Goal: Task Accomplishment & Management: Manage account settings

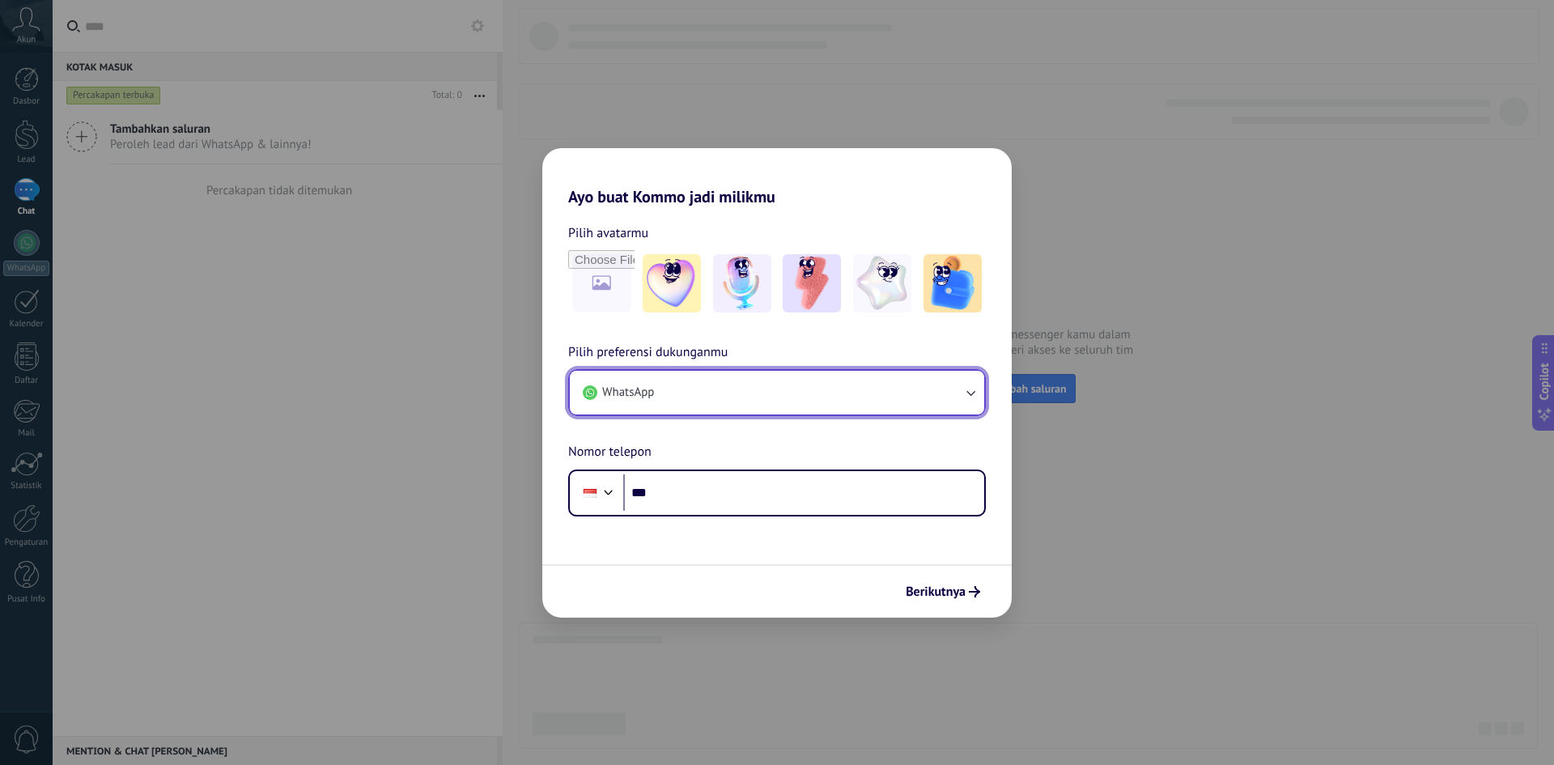
click at [767, 394] on button "WhatsApp" at bounding box center [777, 393] width 415 height 44
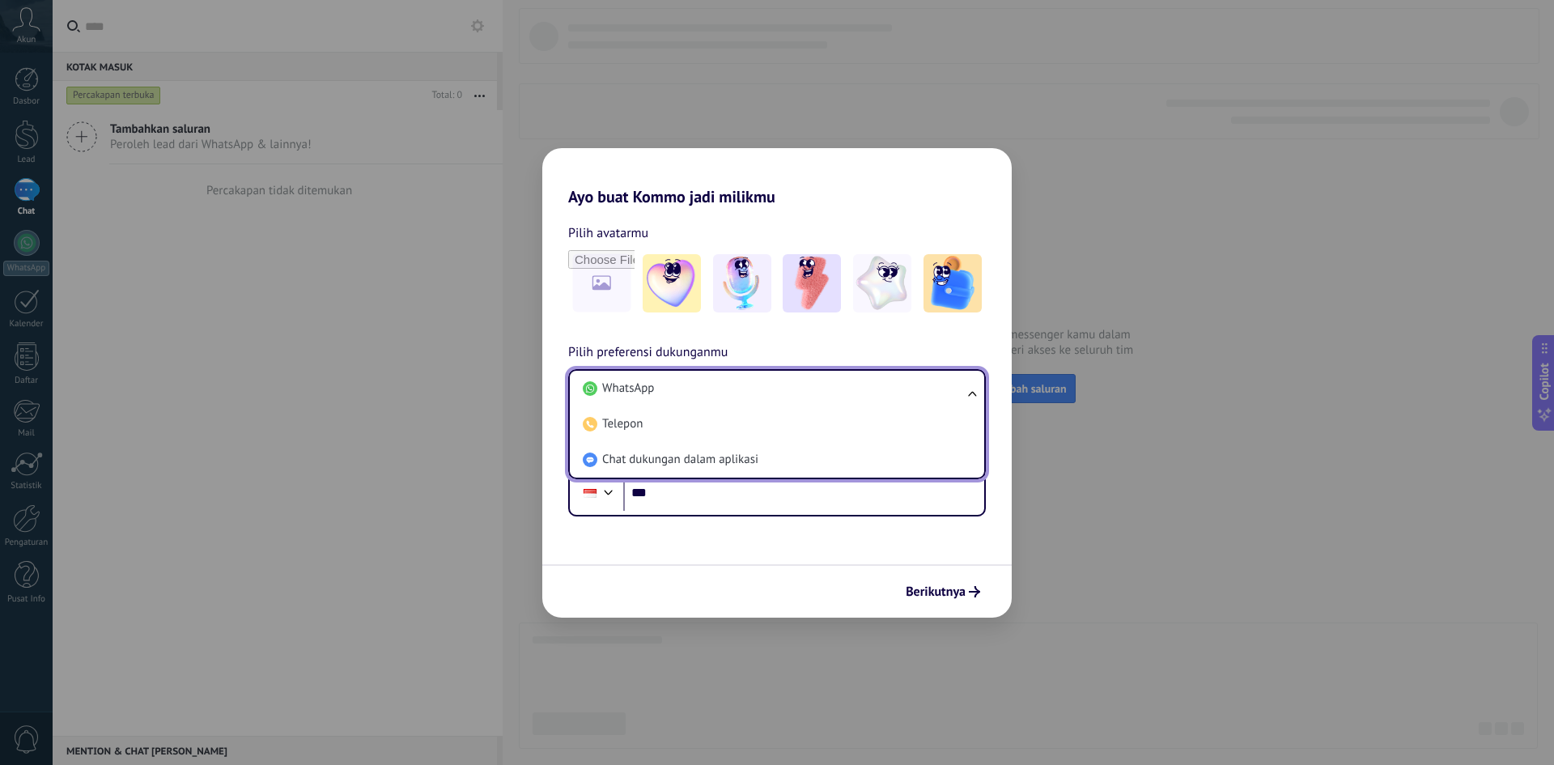
click at [767, 394] on li "WhatsApp" at bounding box center [773, 389] width 395 height 36
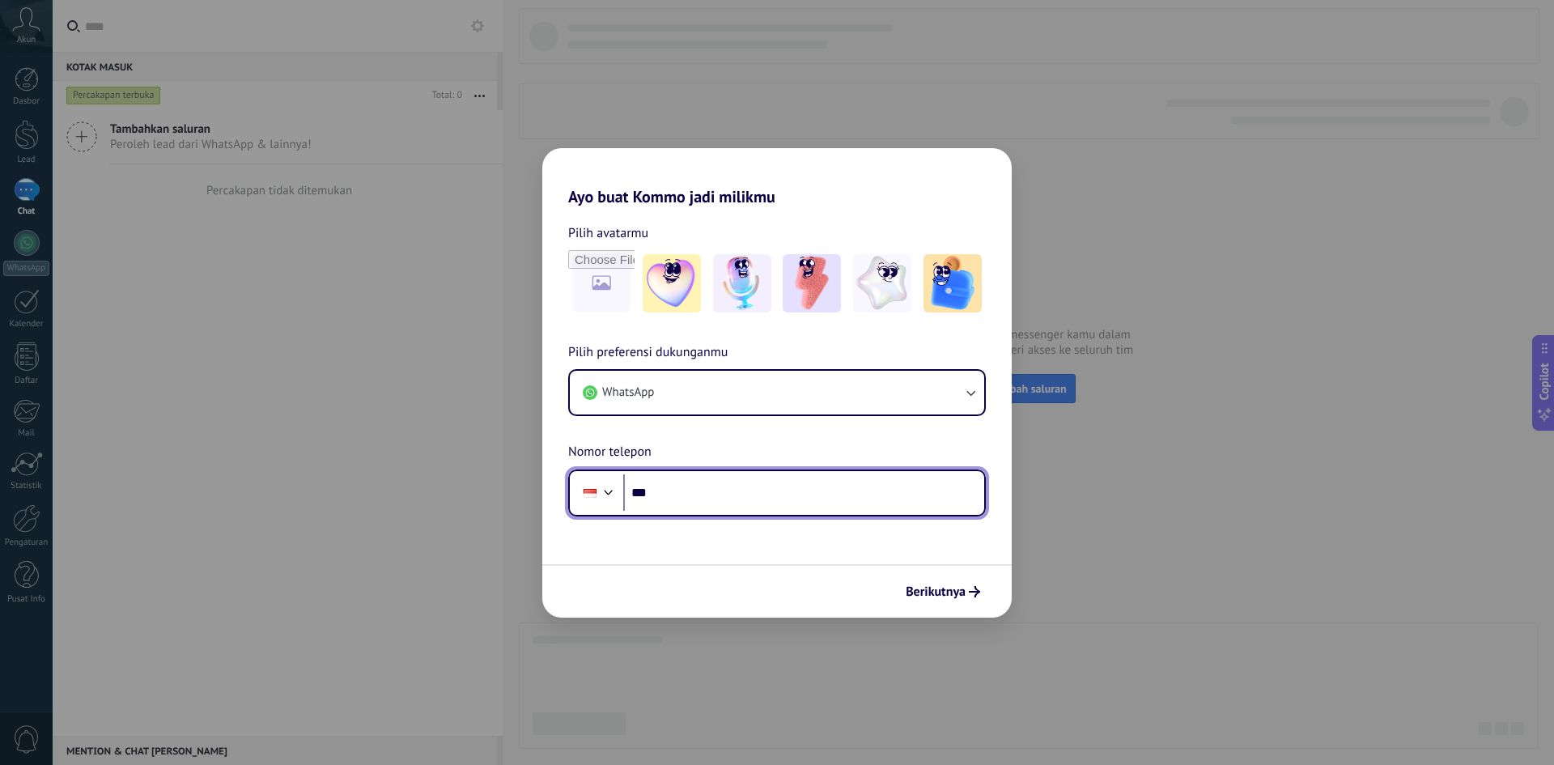
click at [759, 499] on input "***" at bounding box center [803, 492] width 361 height 37
type input "**********"
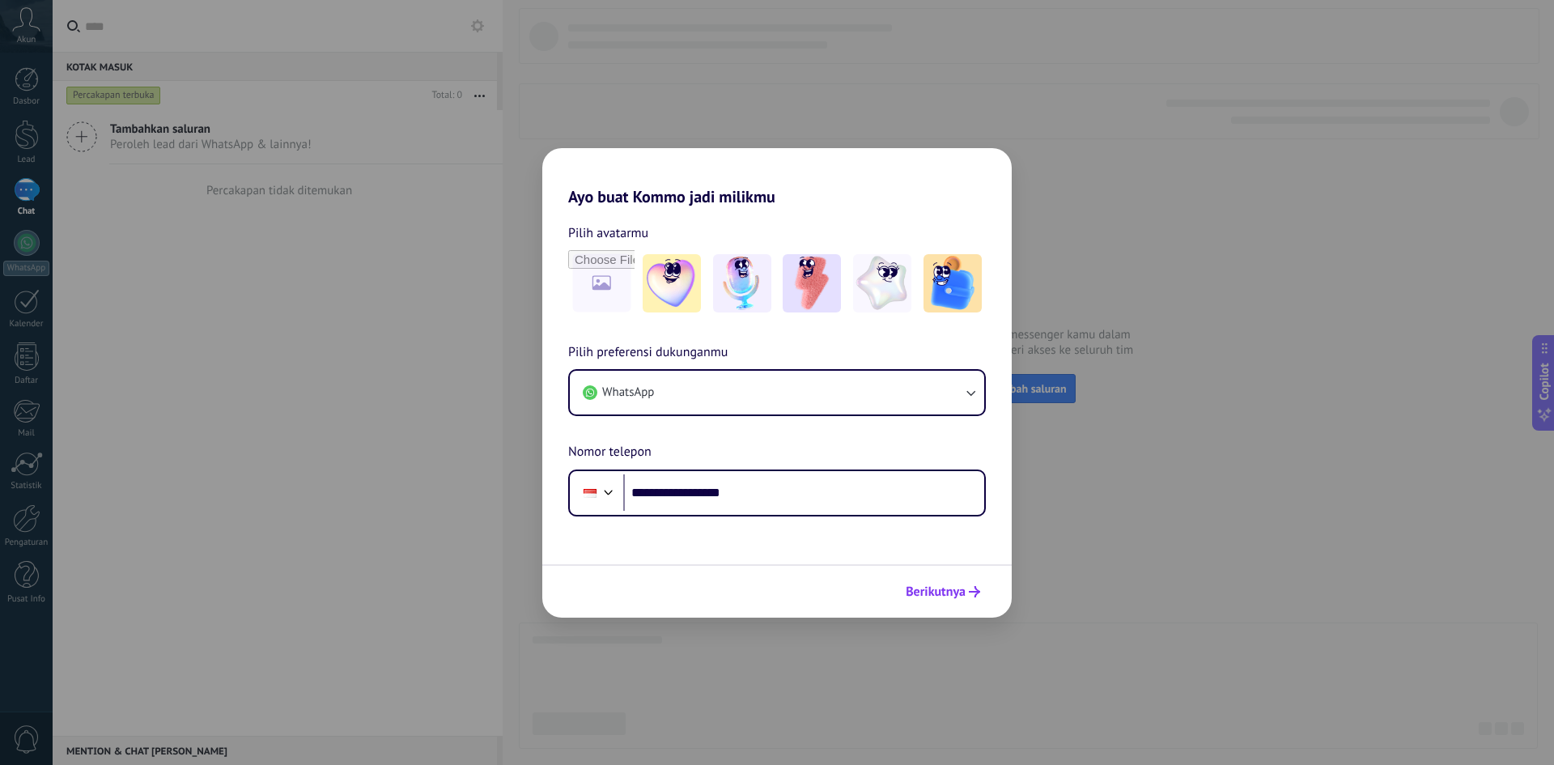
click at [944, 602] on button "Berikutnya" at bounding box center [943, 592] width 89 height 28
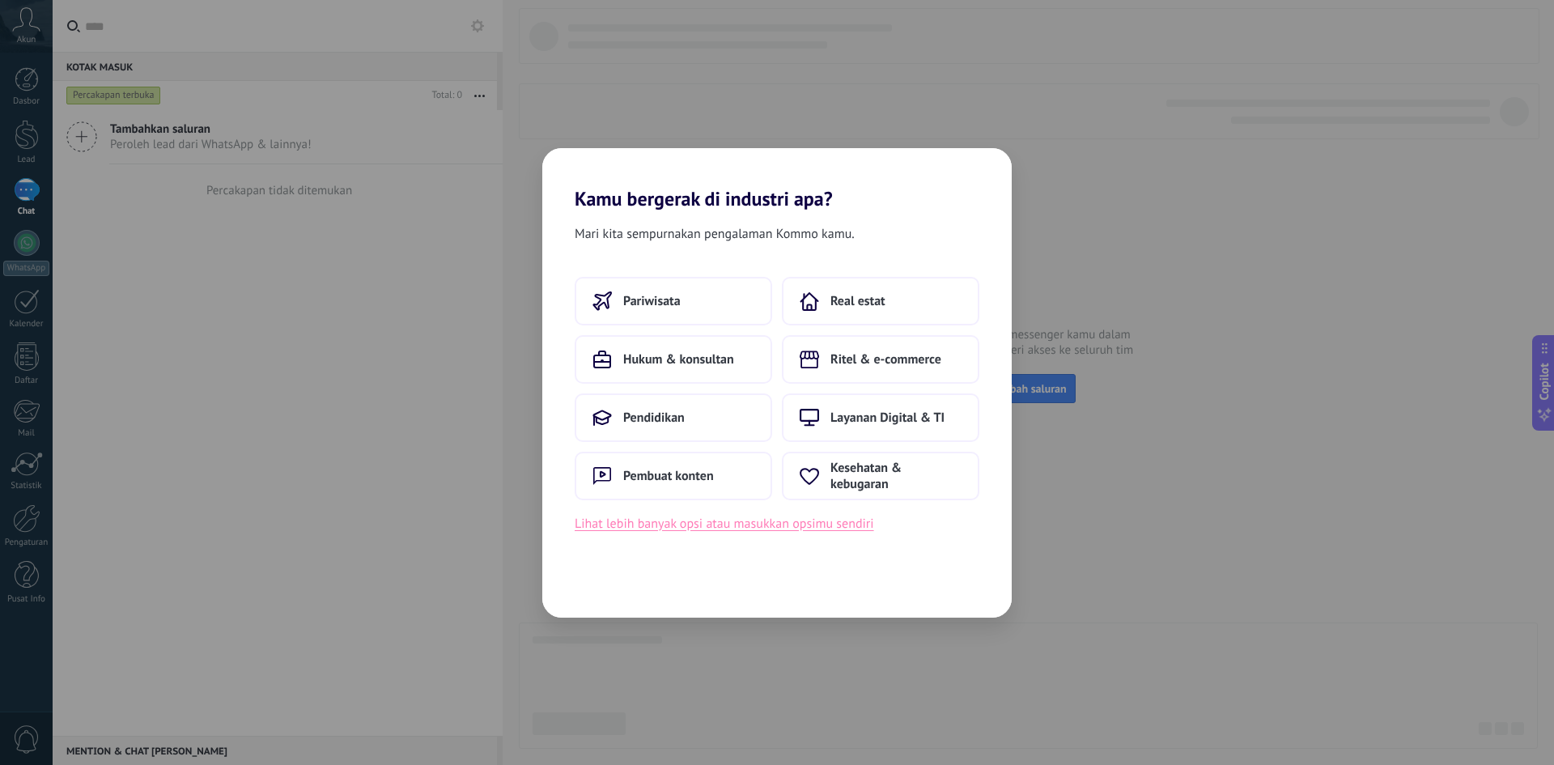
click at [827, 525] on button "Lihat lebih banyak opsi atau masukkan opsimu sendiri" at bounding box center [725, 523] width 300 height 21
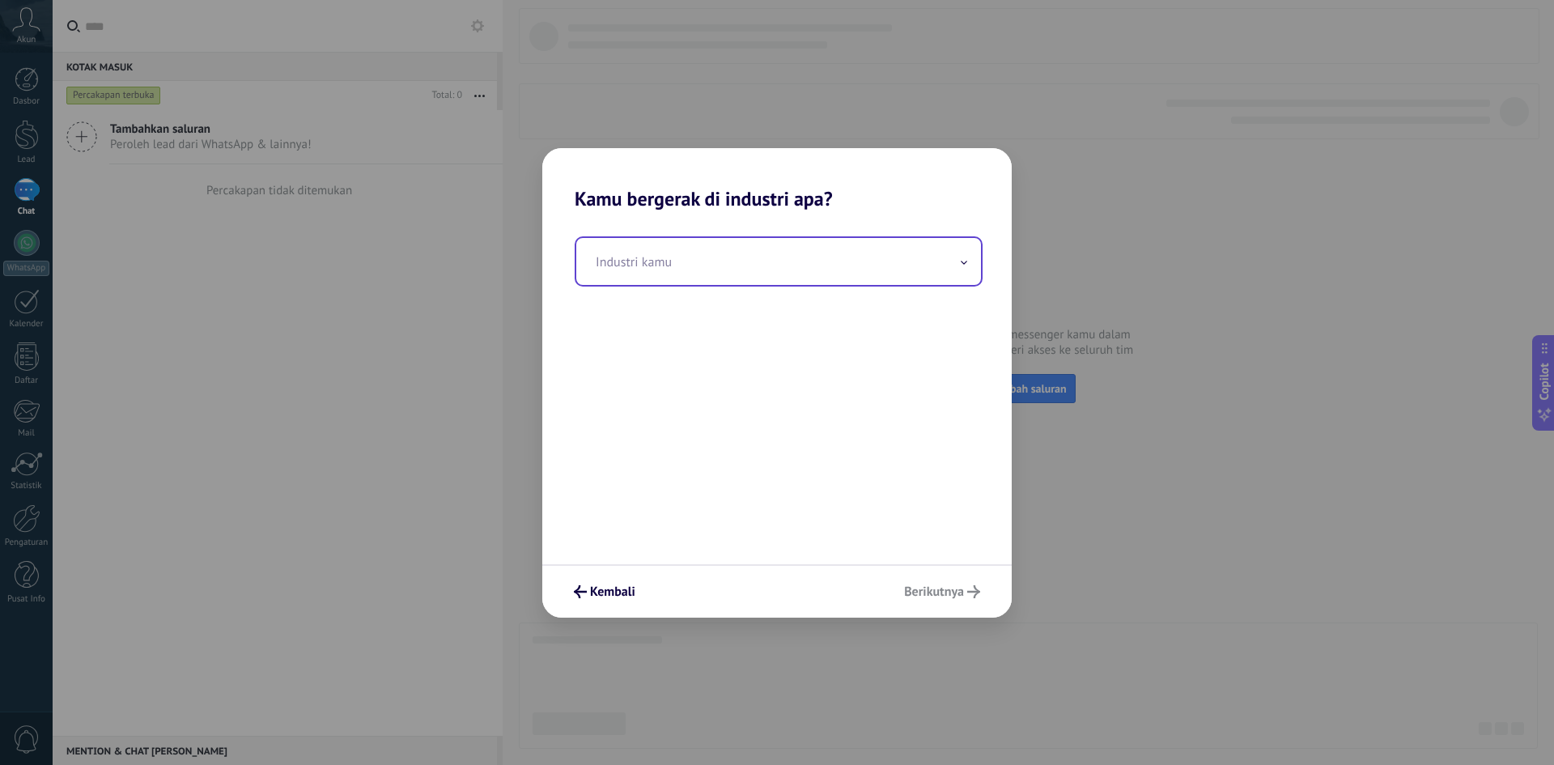
click at [883, 247] on input "text" at bounding box center [778, 261] width 405 height 47
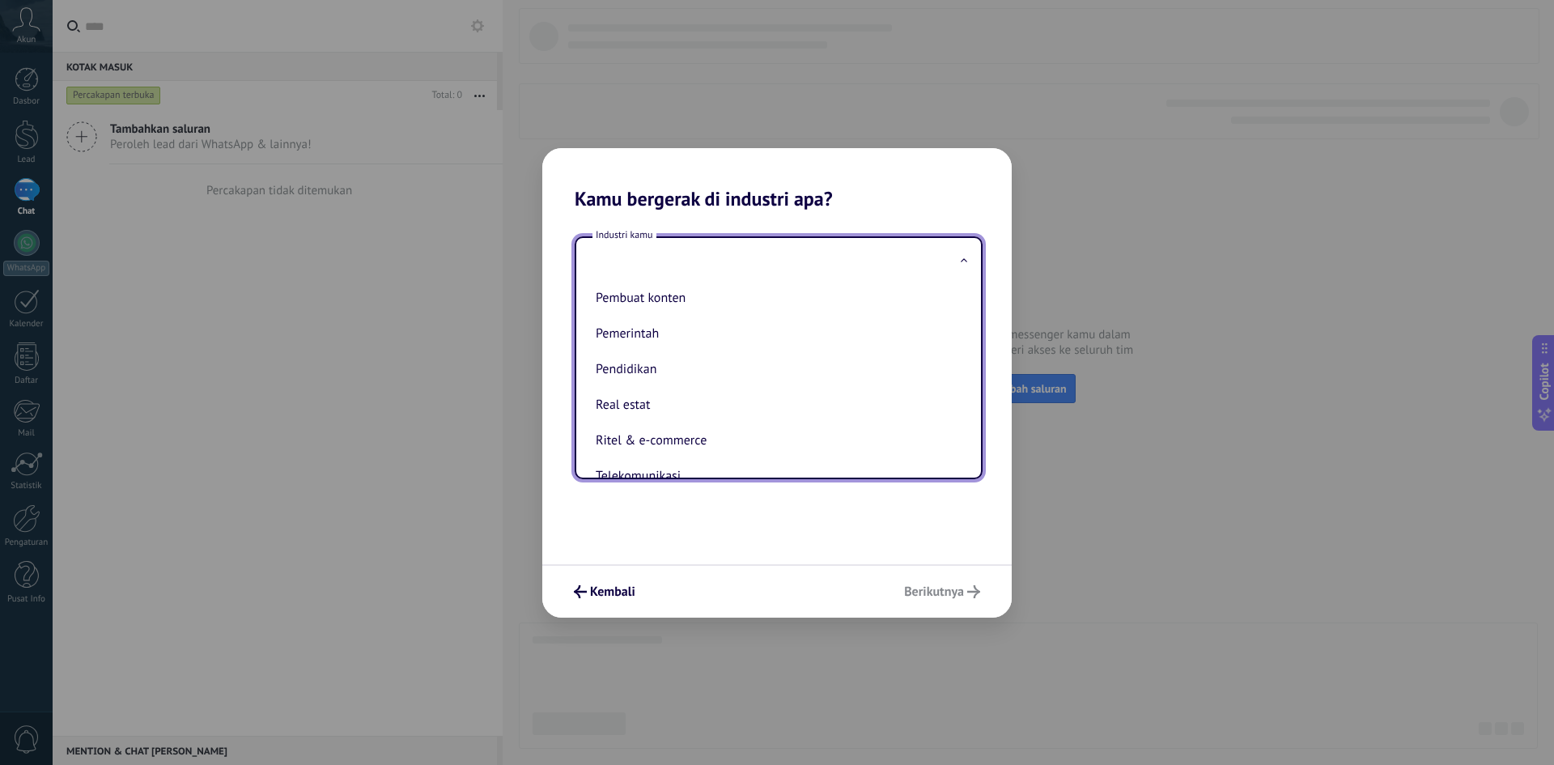
scroll to position [429, 0]
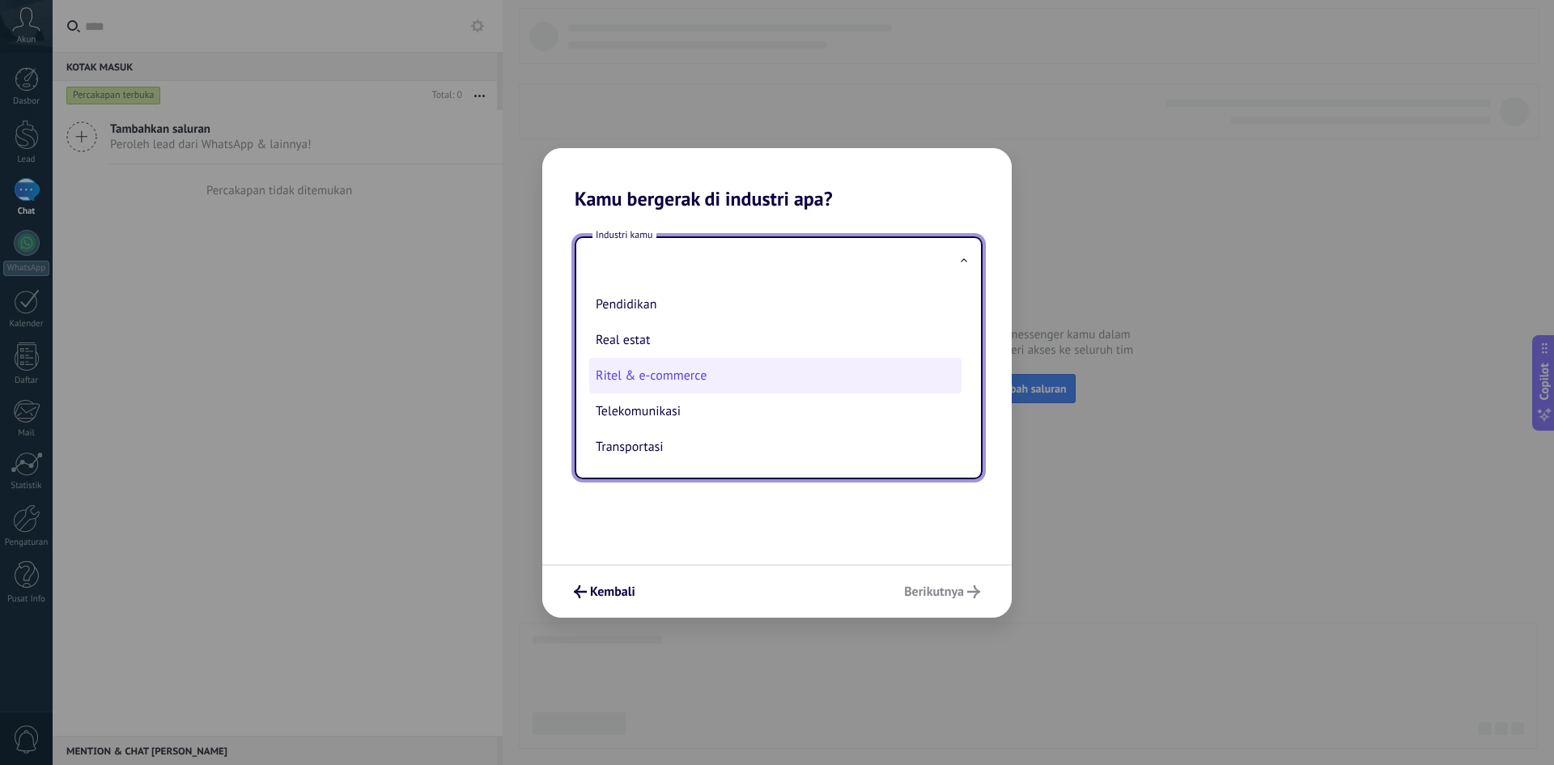
click at [944, 377] on li "Ritel & e-commerce" at bounding box center [775, 376] width 372 height 36
type input "**********"
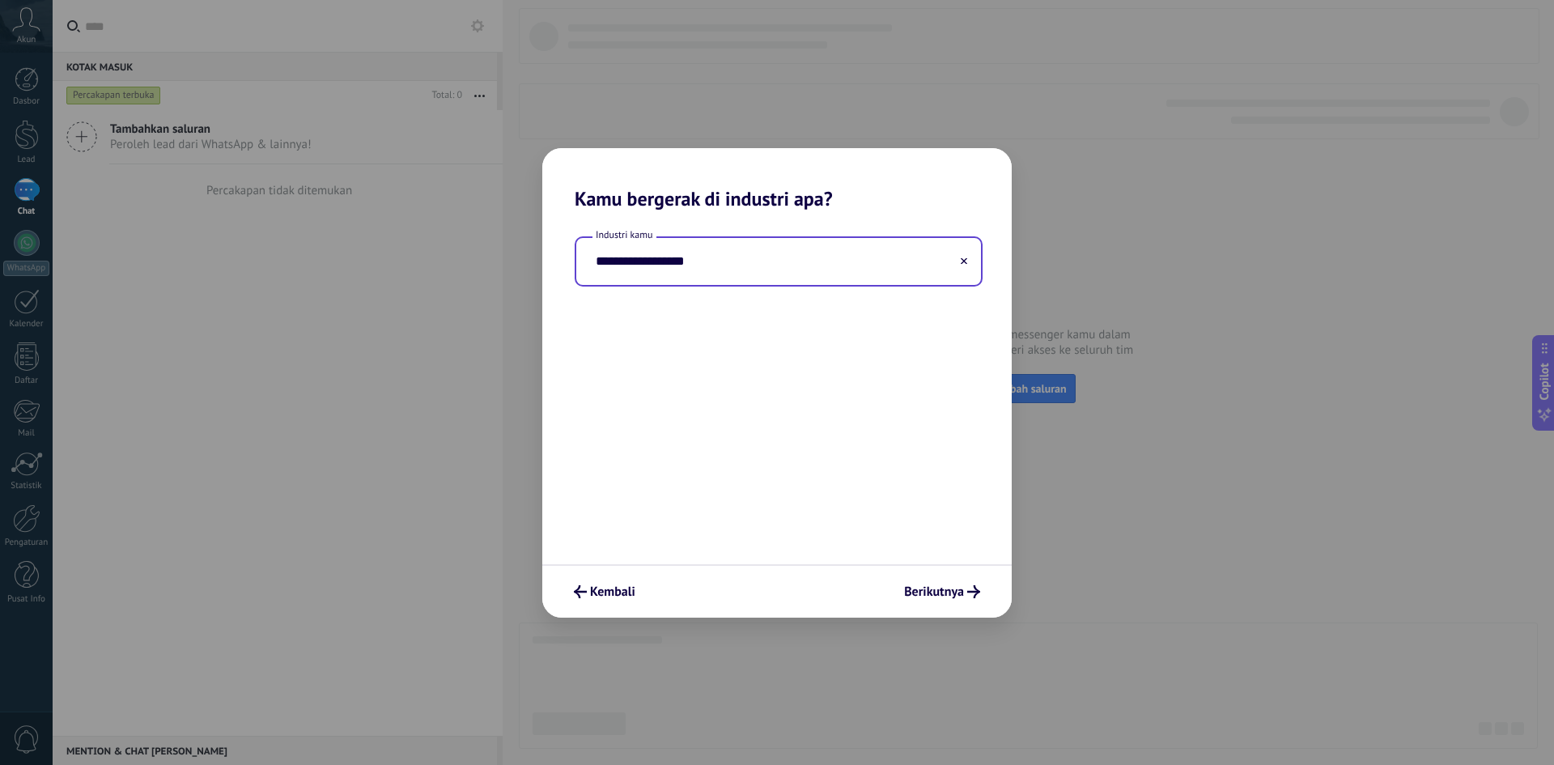
click at [912, 257] on input "**********" at bounding box center [778, 261] width 405 height 47
click at [964, 261] on icon at bounding box center [964, 260] width 6 height 6
click at [944, 256] on input "text" at bounding box center [778, 261] width 405 height 47
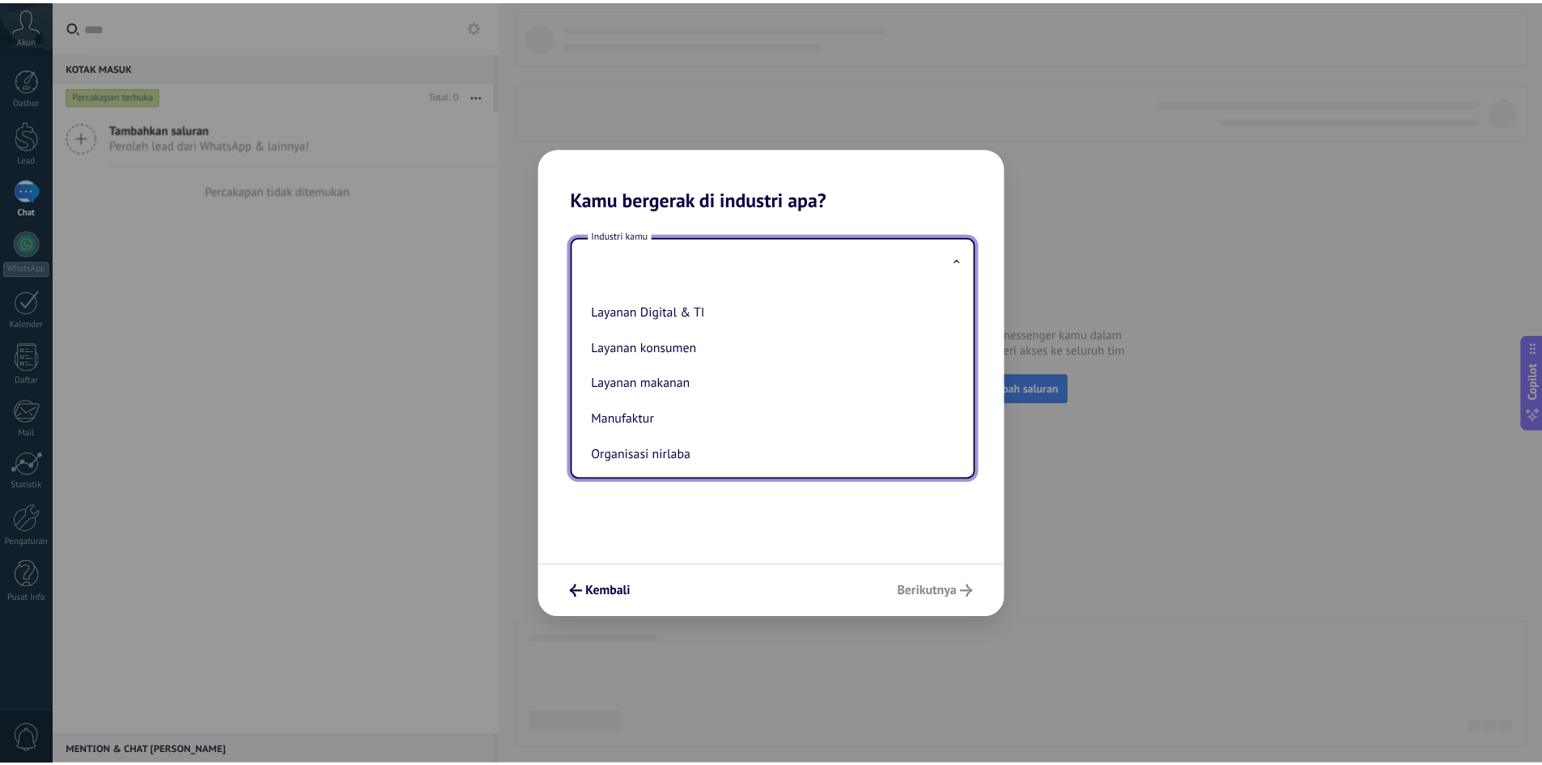
scroll to position [104, 0]
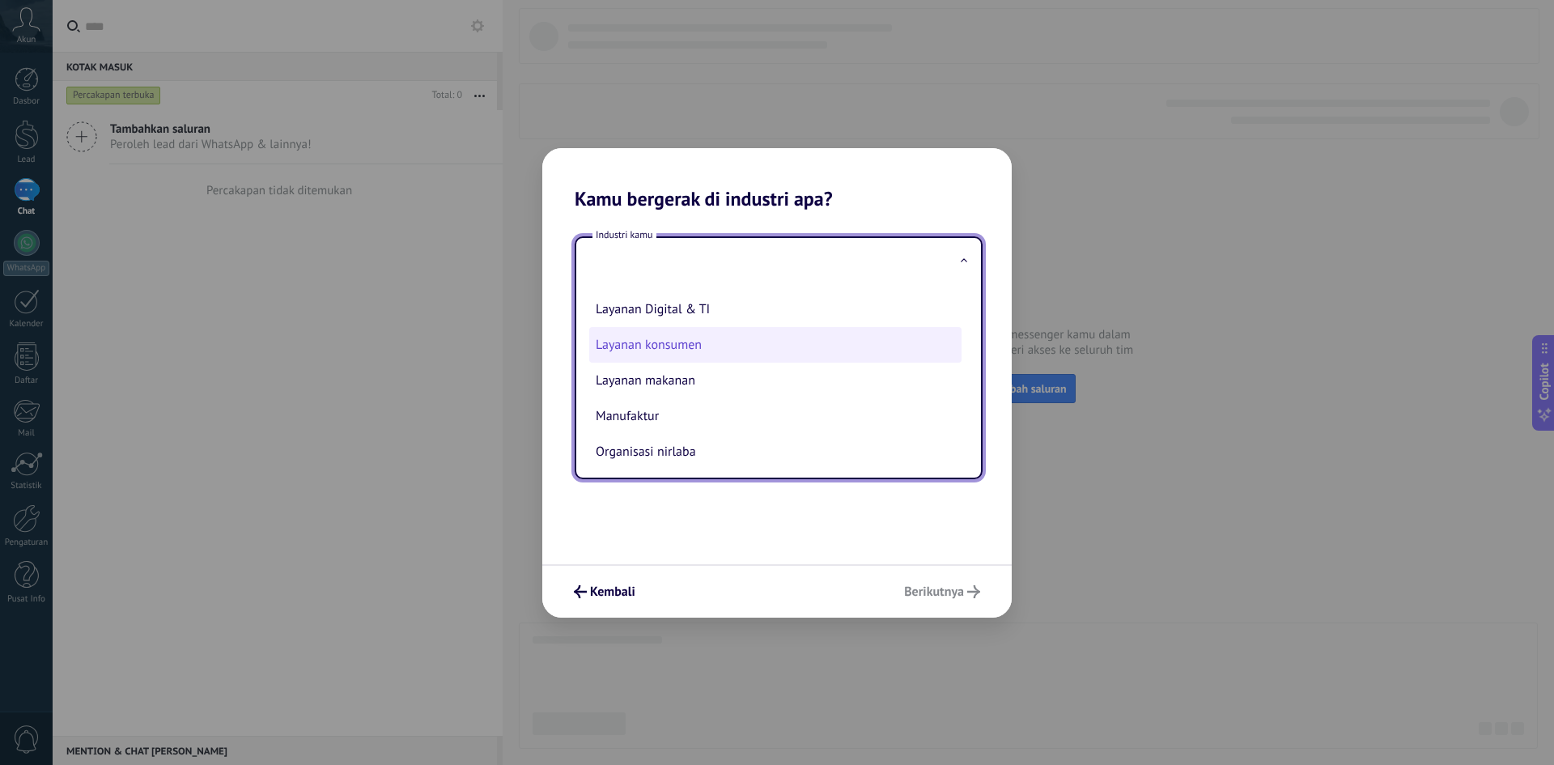
click at [861, 347] on li "Layanan konsumen" at bounding box center [775, 345] width 372 height 36
type input "**********"
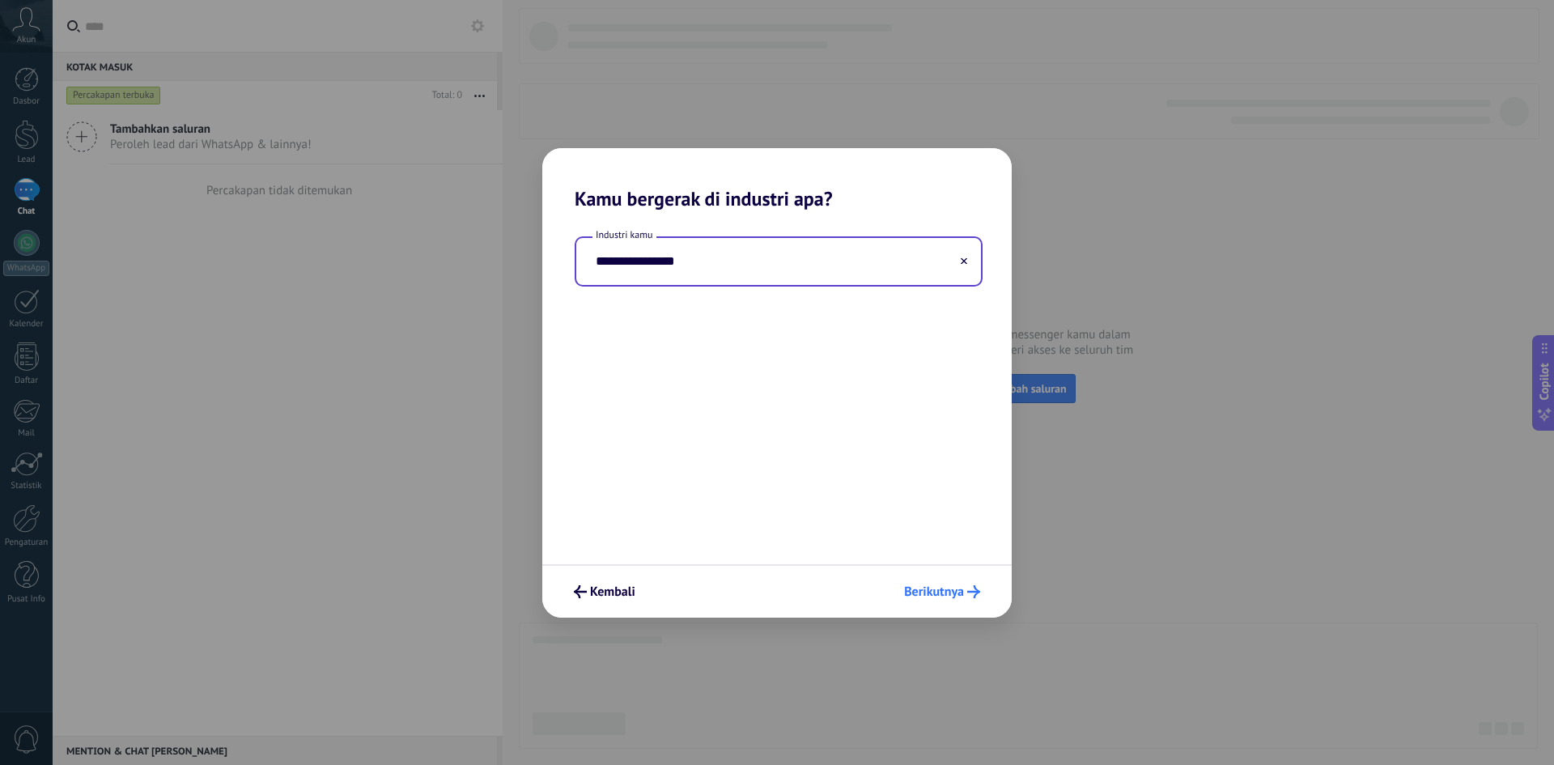
click at [967, 587] on span "Berikutnya" at bounding box center [942, 591] width 76 height 13
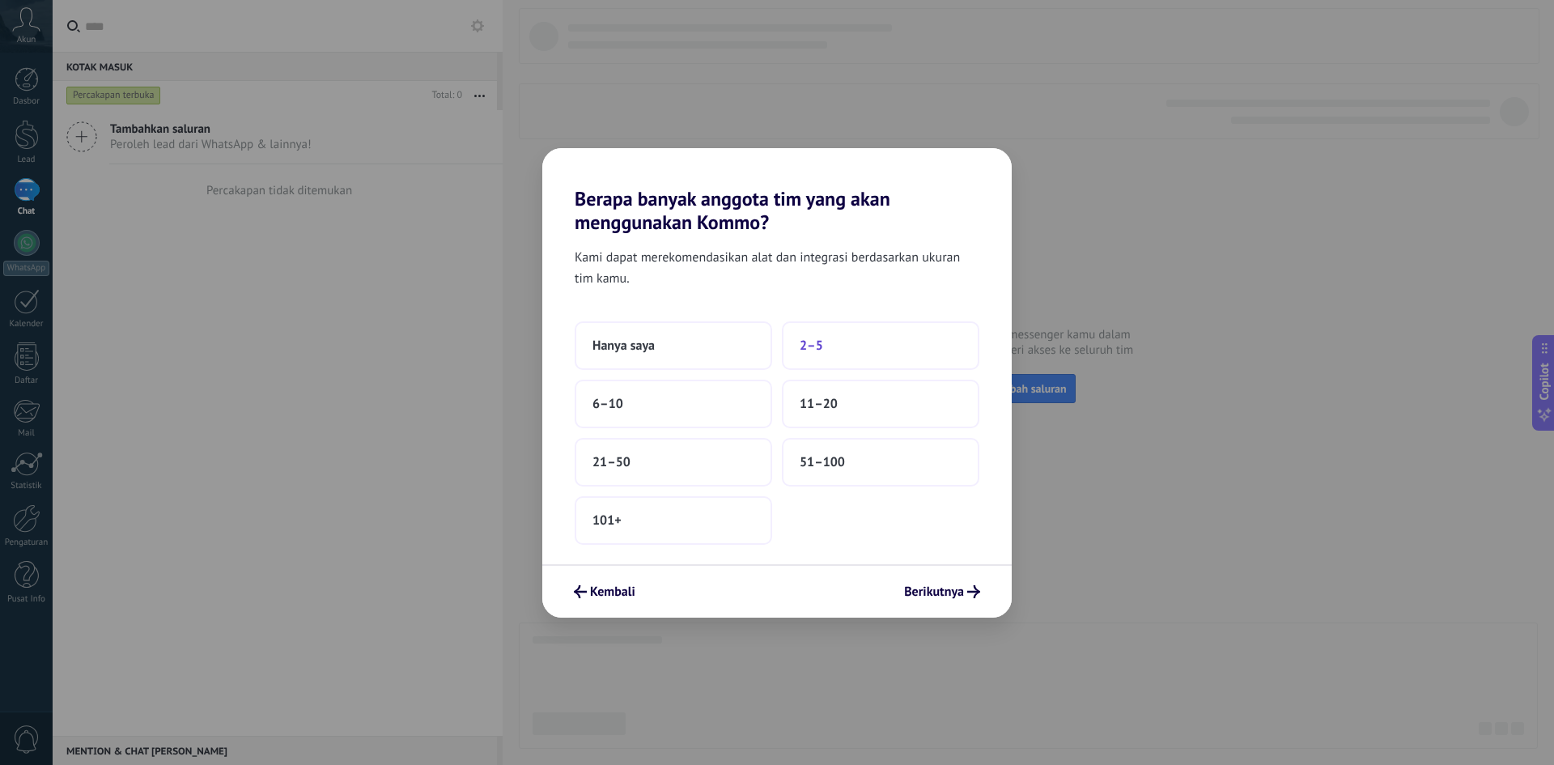
click at [823, 352] on button "2–5" at bounding box center [881, 345] width 198 height 49
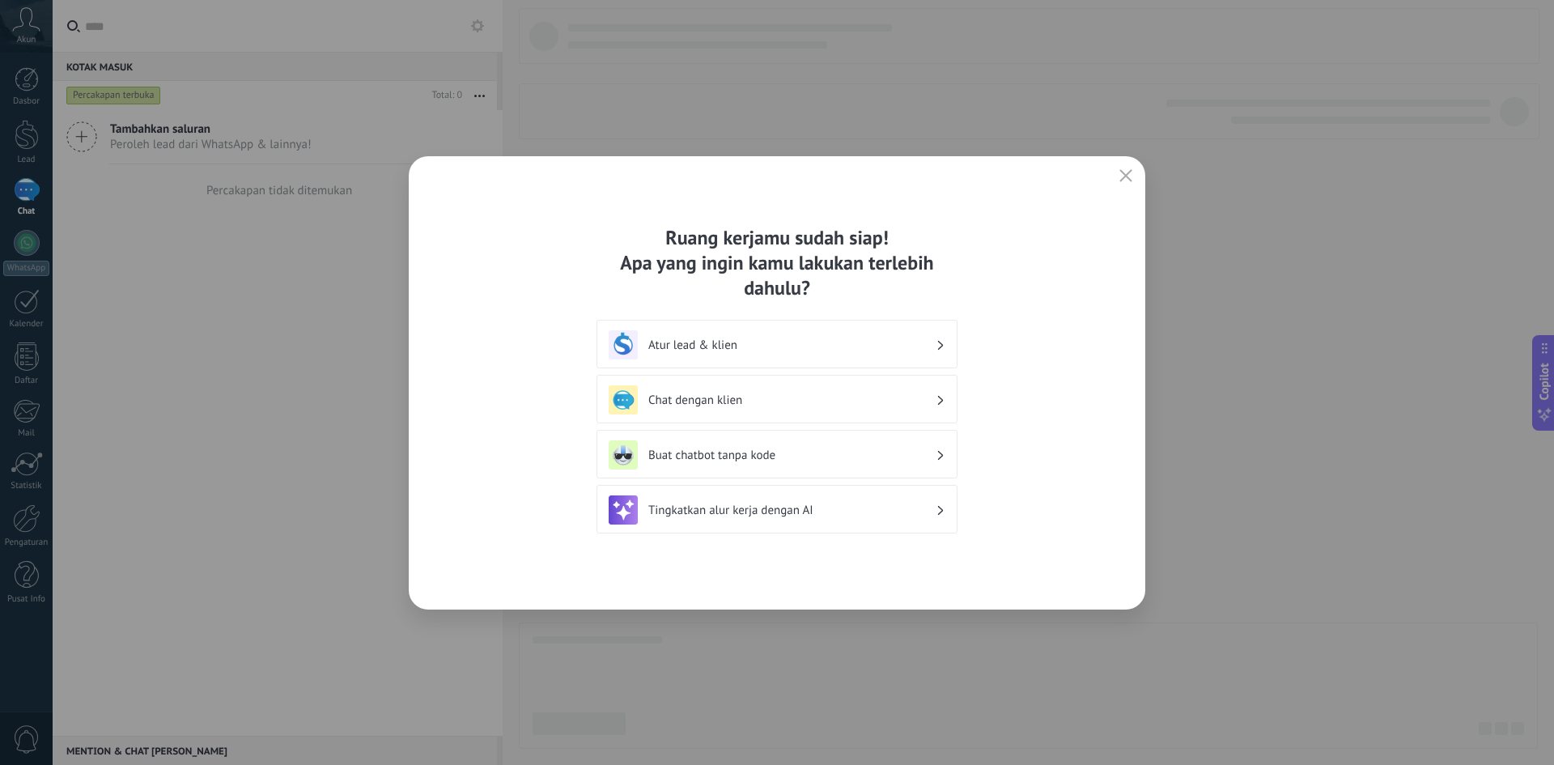
click at [921, 398] on h3 "Chat dengan klien" at bounding box center [792, 400] width 287 height 15
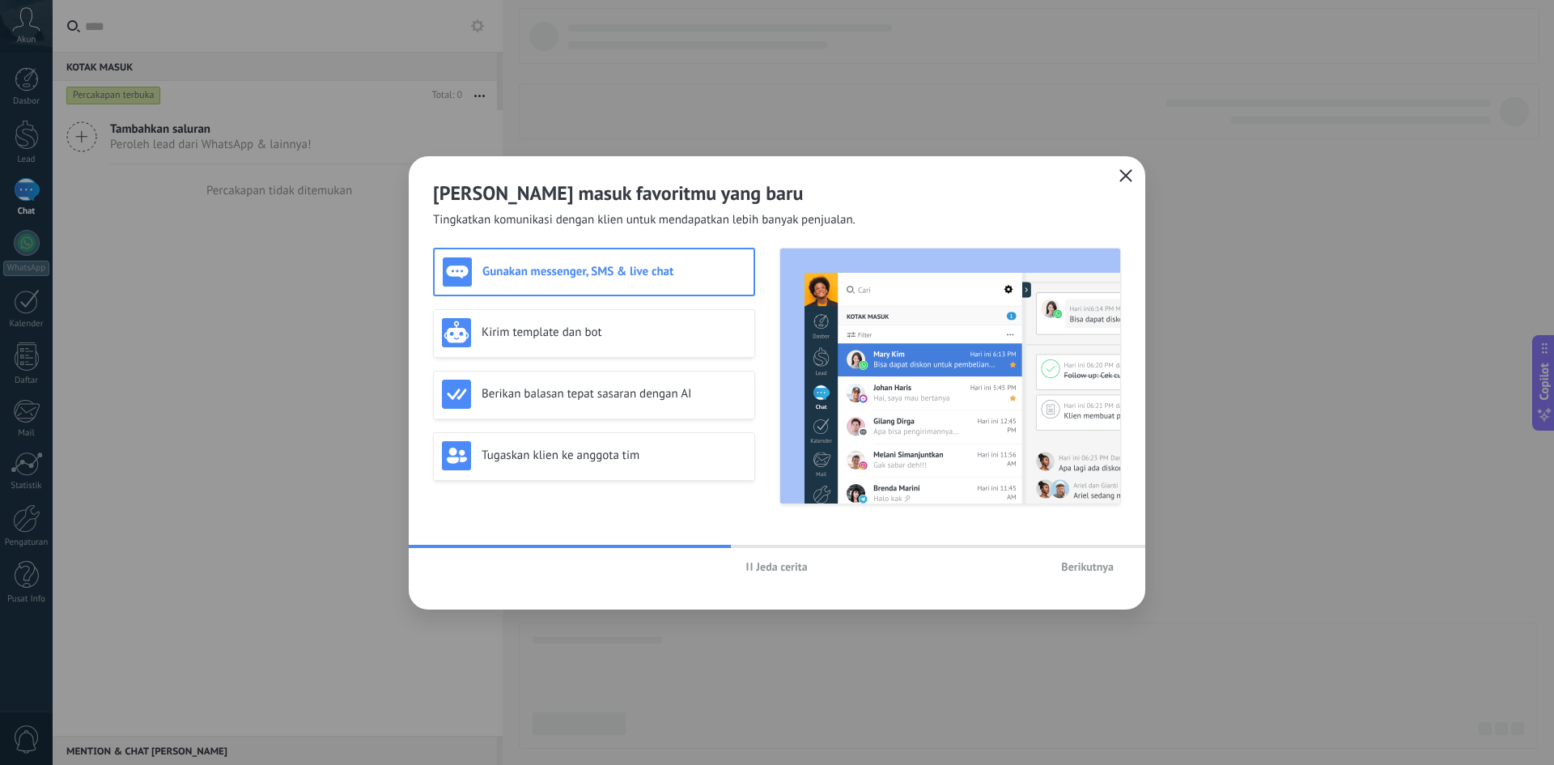
click at [1130, 172] on use "button" at bounding box center [1127, 175] width 12 height 12
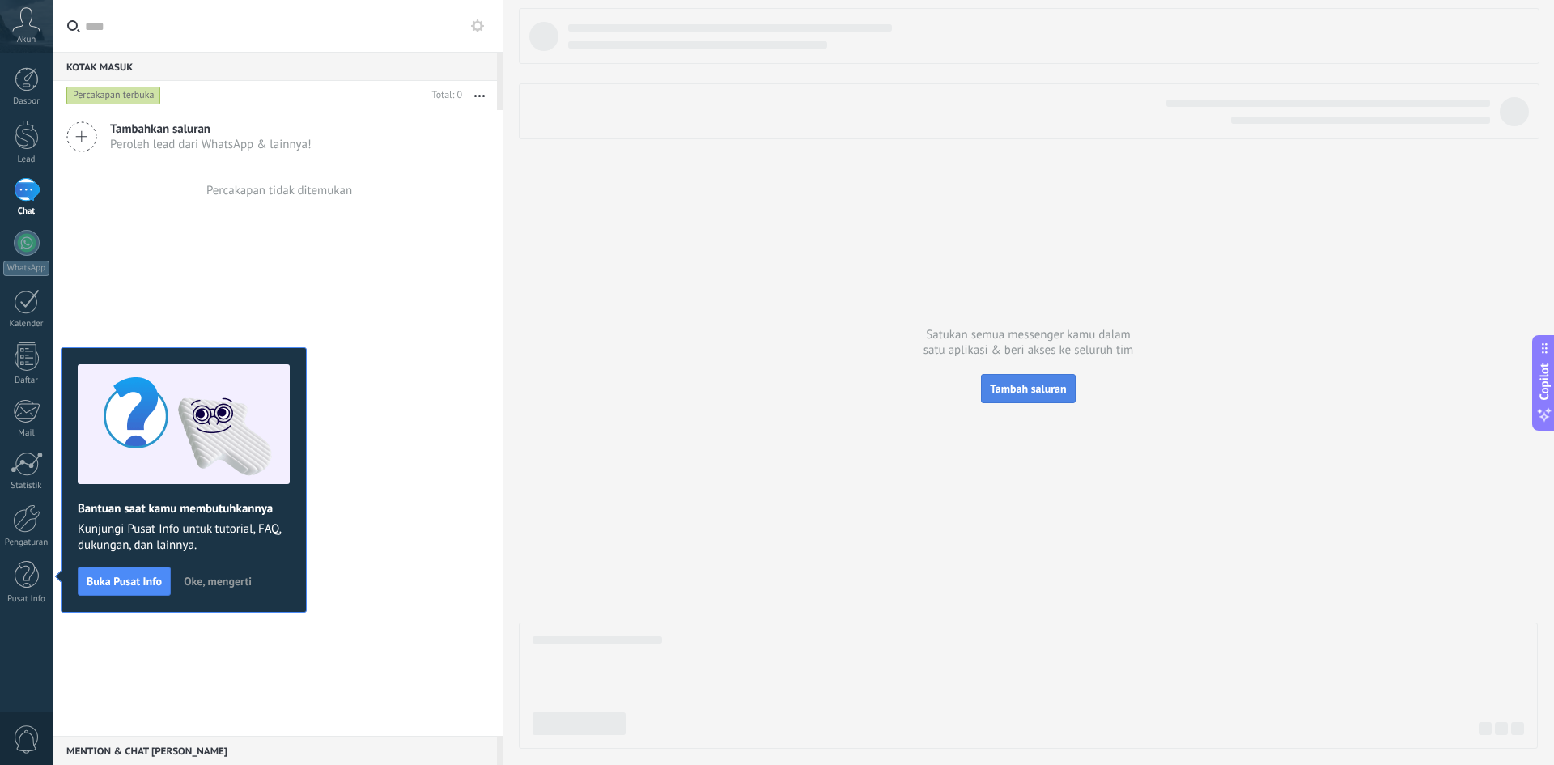
click at [1023, 380] on button "Tambah saluran" at bounding box center [1028, 388] width 94 height 29
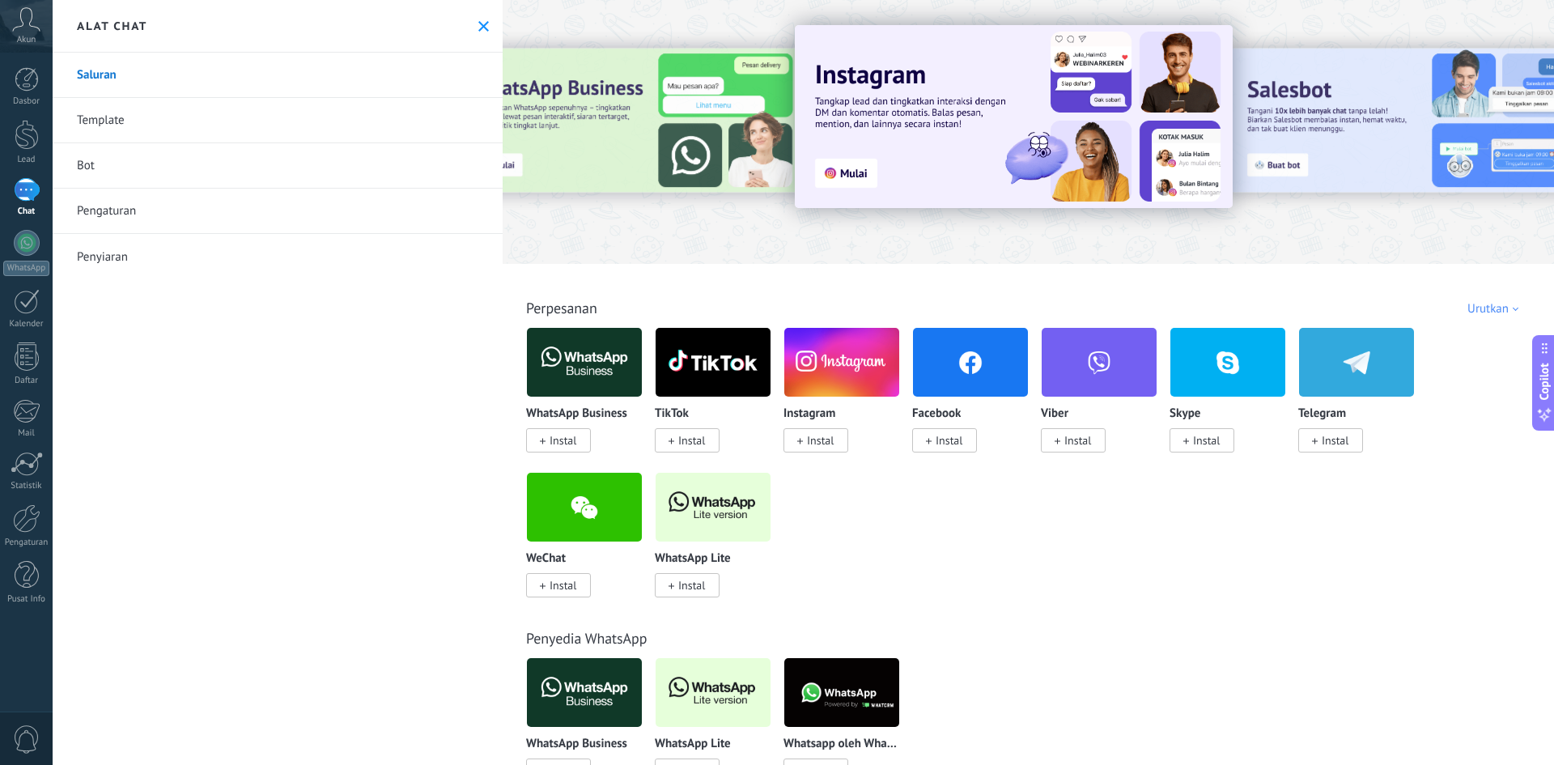
click at [564, 440] on span "Instal" at bounding box center [563, 440] width 27 height 15
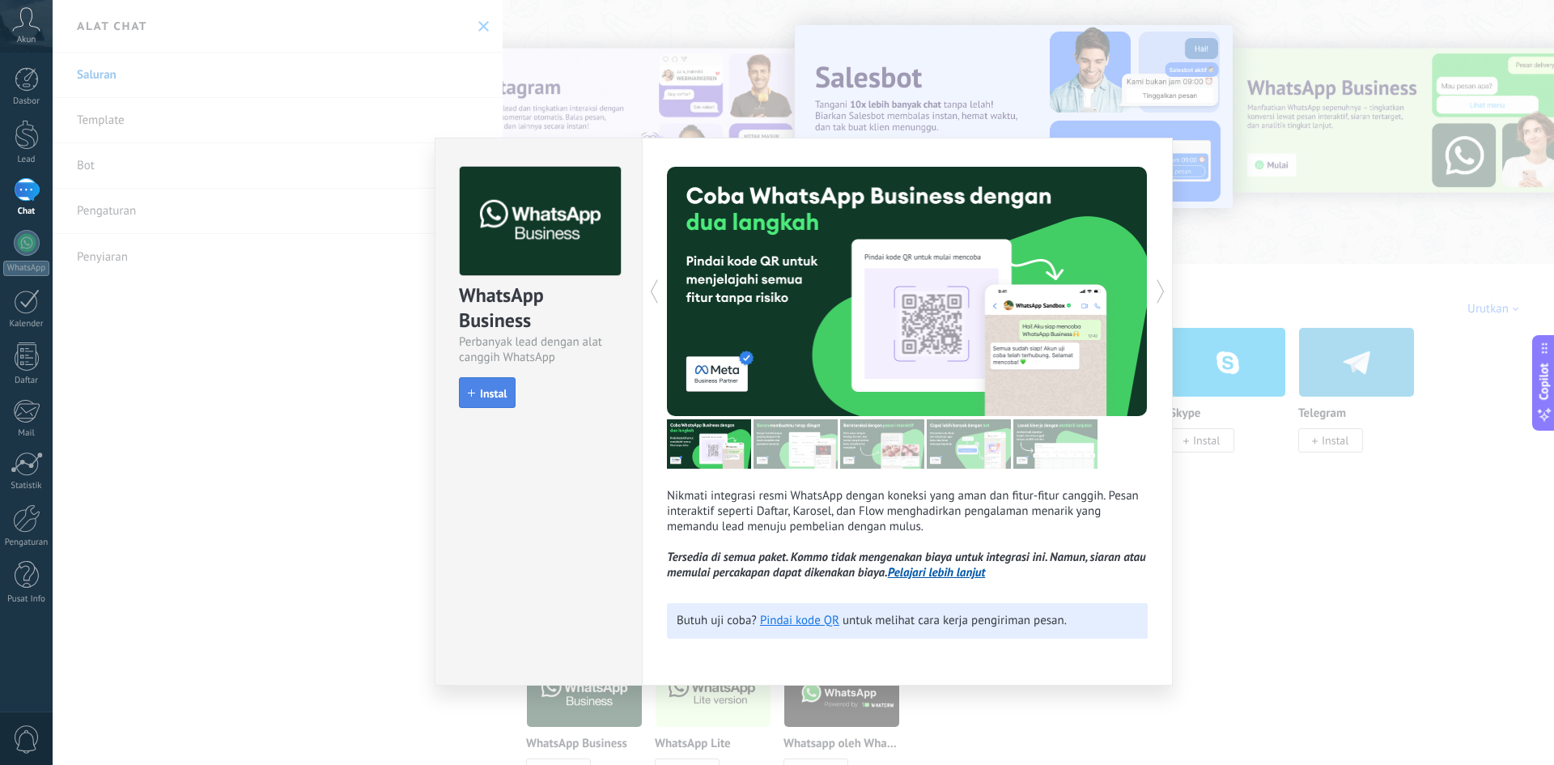
click at [476, 400] on button "Instal" at bounding box center [487, 392] width 57 height 31
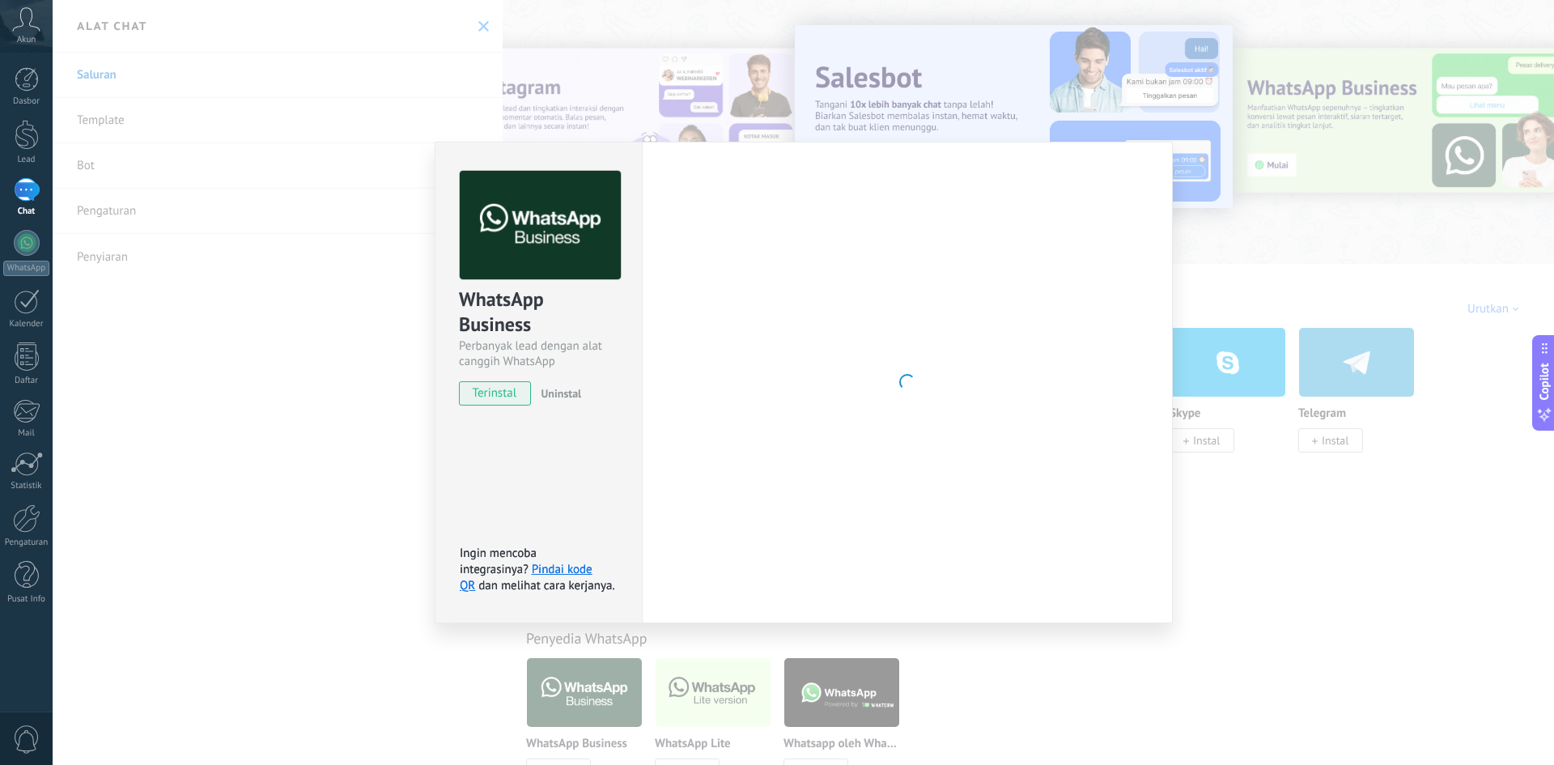
click at [380, 406] on div "WhatsApp Business Perbanyak lead dengan alat canggih WhatsApp terinstal Uninsta…" at bounding box center [804, 382] width 1502 height 765
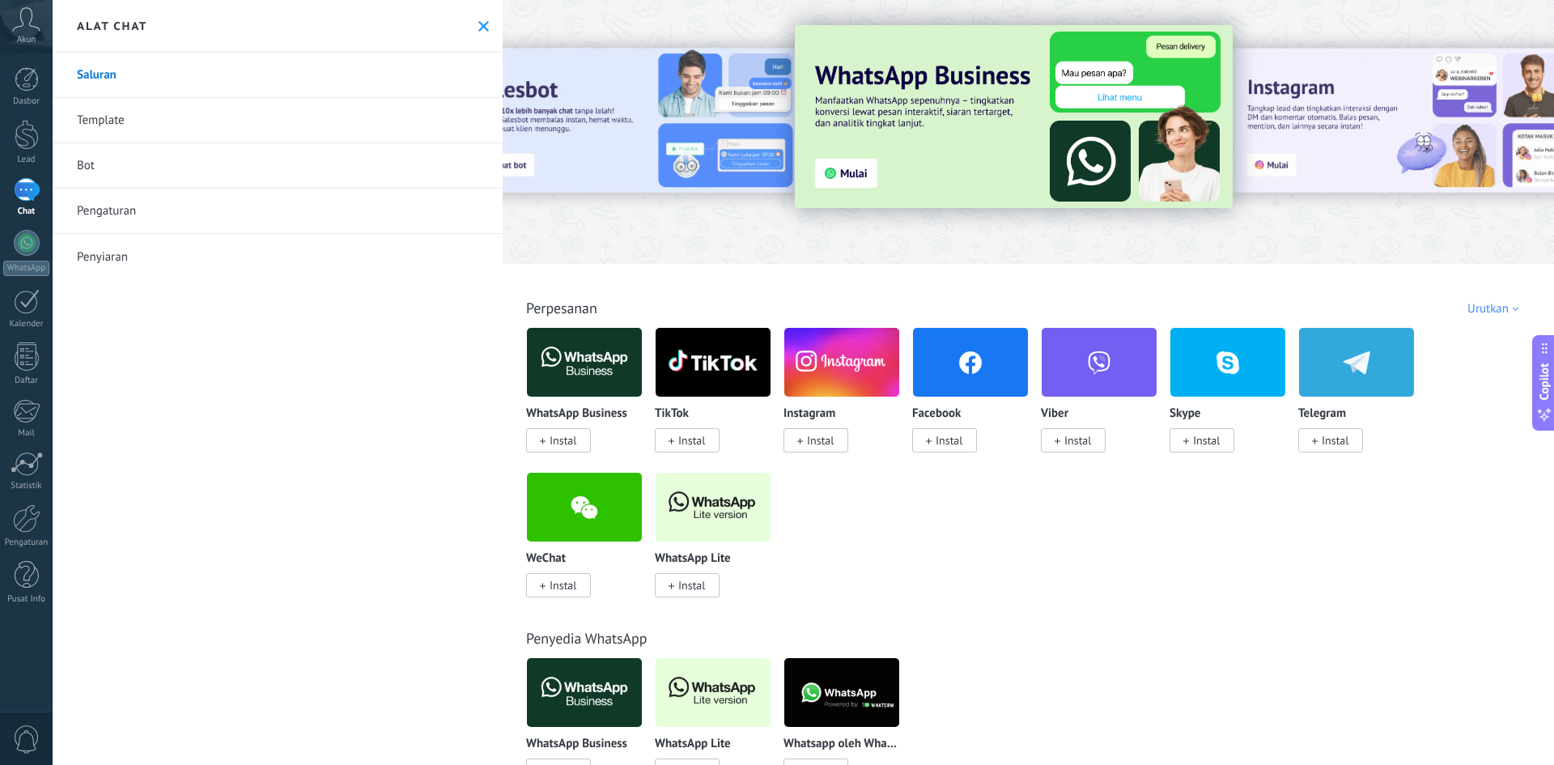
click at [31, 31] on icon at bounding box center [26, 19] width 28 height 24
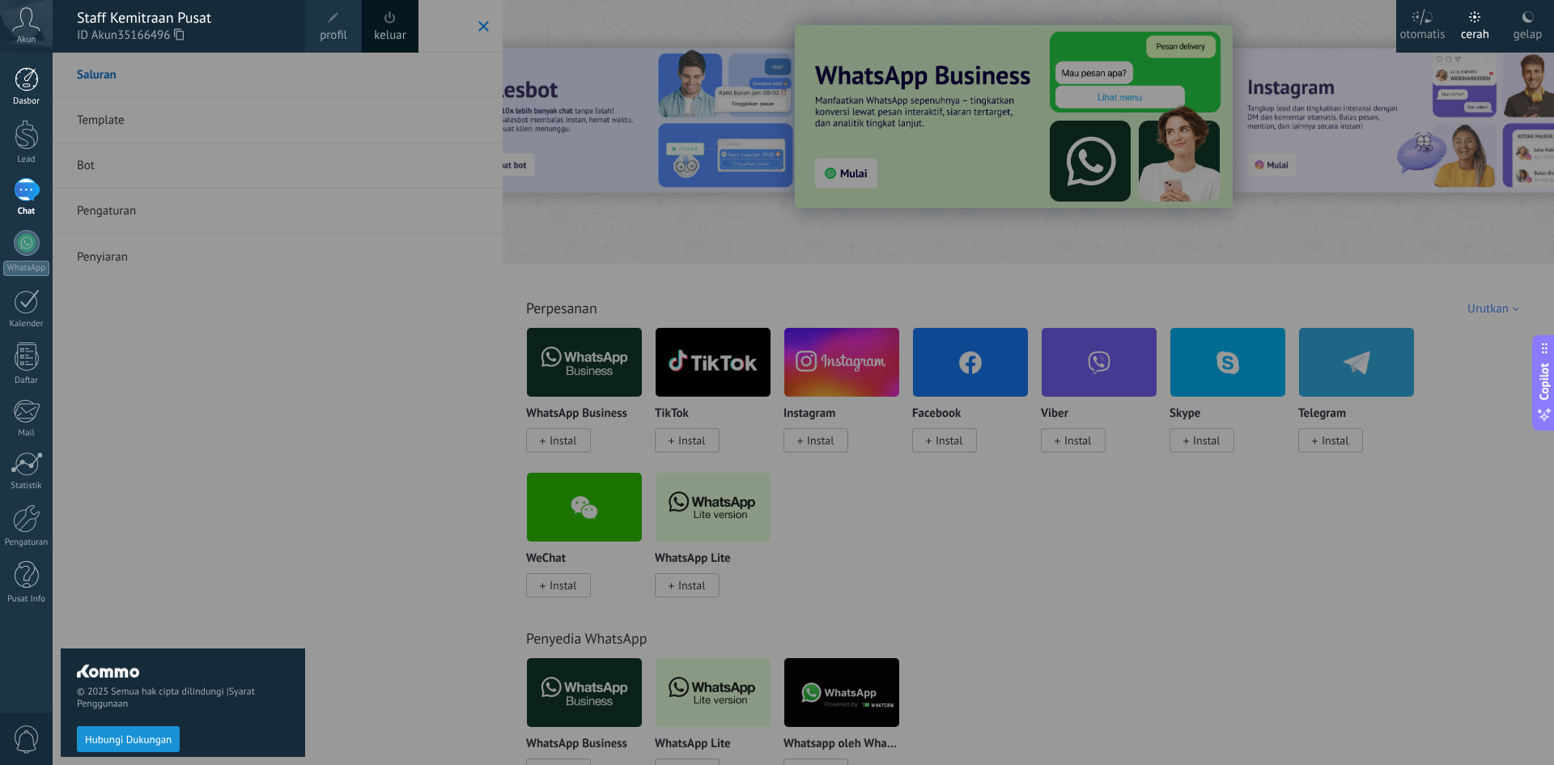
click at [31, 78] on div at bounding box center [27, 79] width 24 height 24
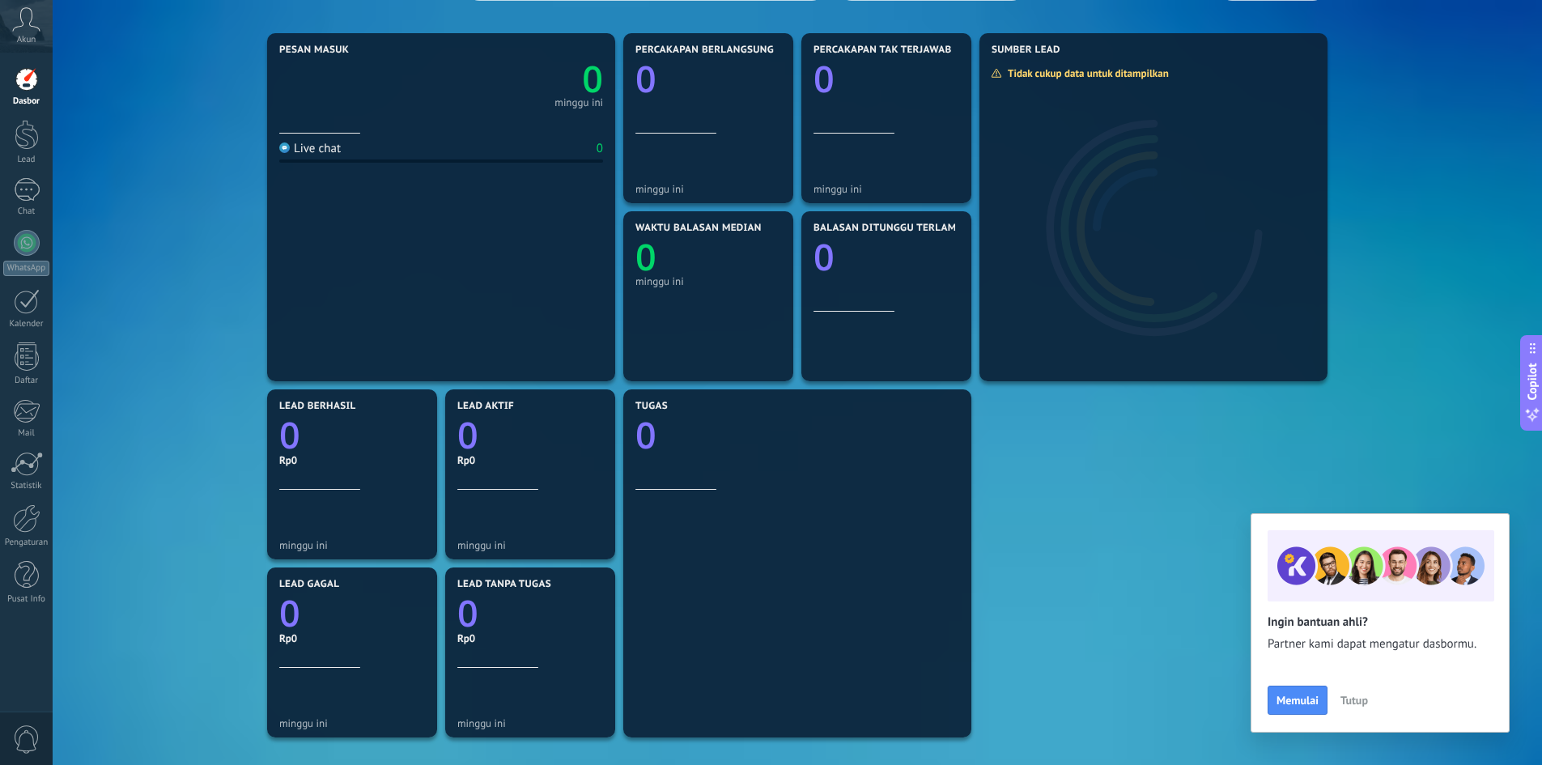
scroll to position [108, 0]
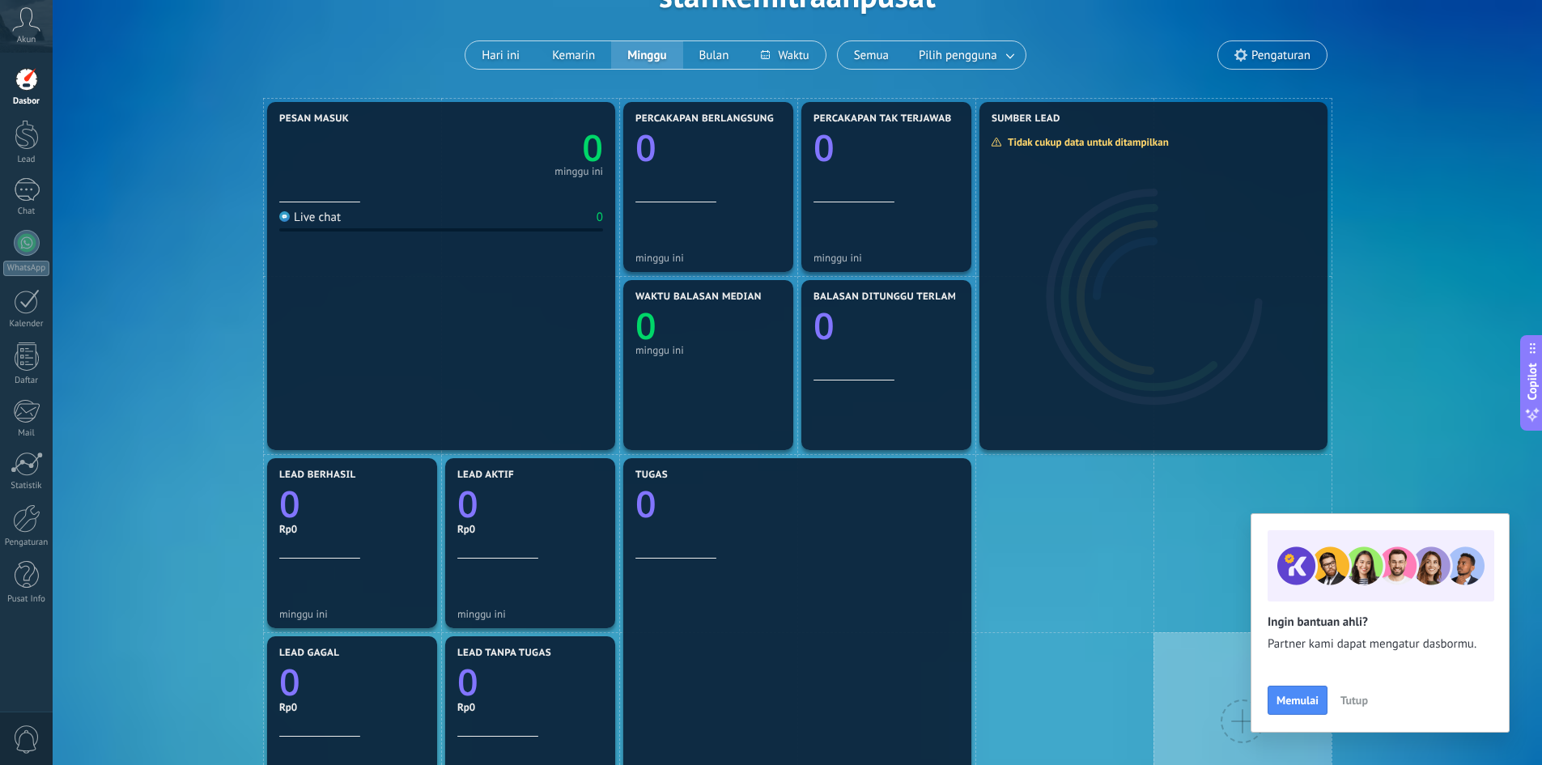
click at [1354, 704] on span "Tutup" at bounding box center [1355, 700] width 28 height 11
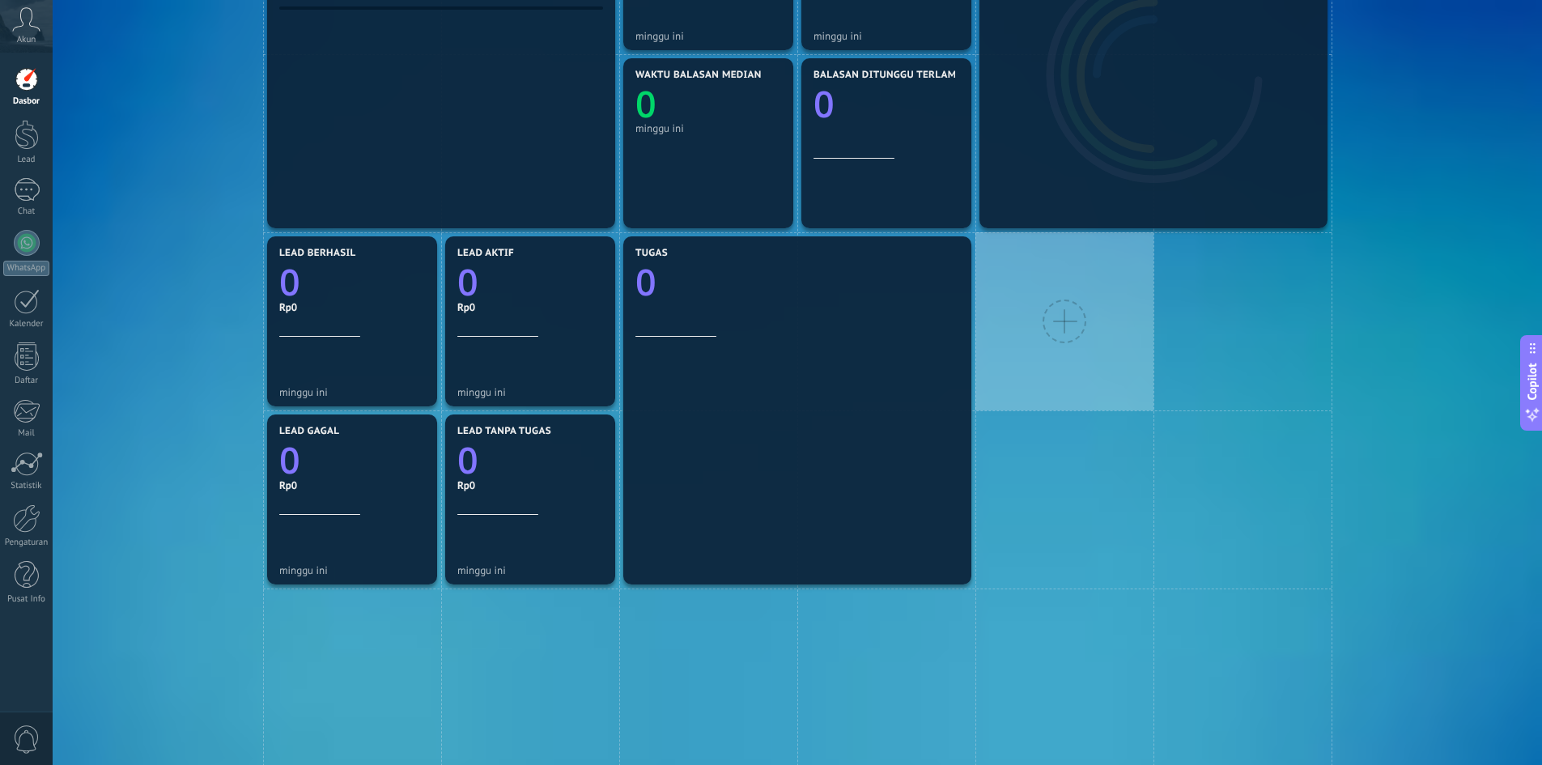
scroll to position [324, 0]
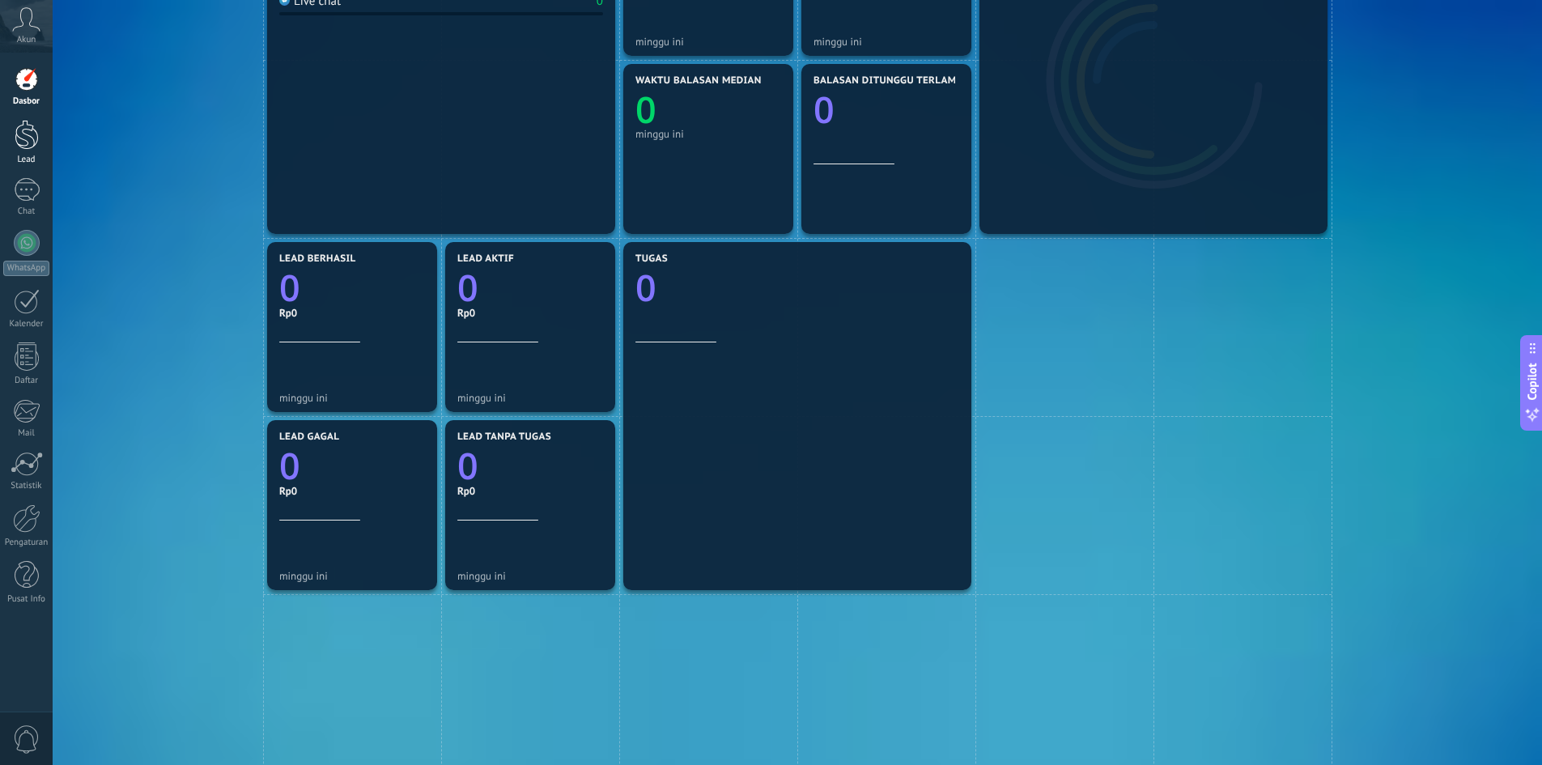
click at [28, 138] on div at bounding box center [27, 135] width 24 height 30
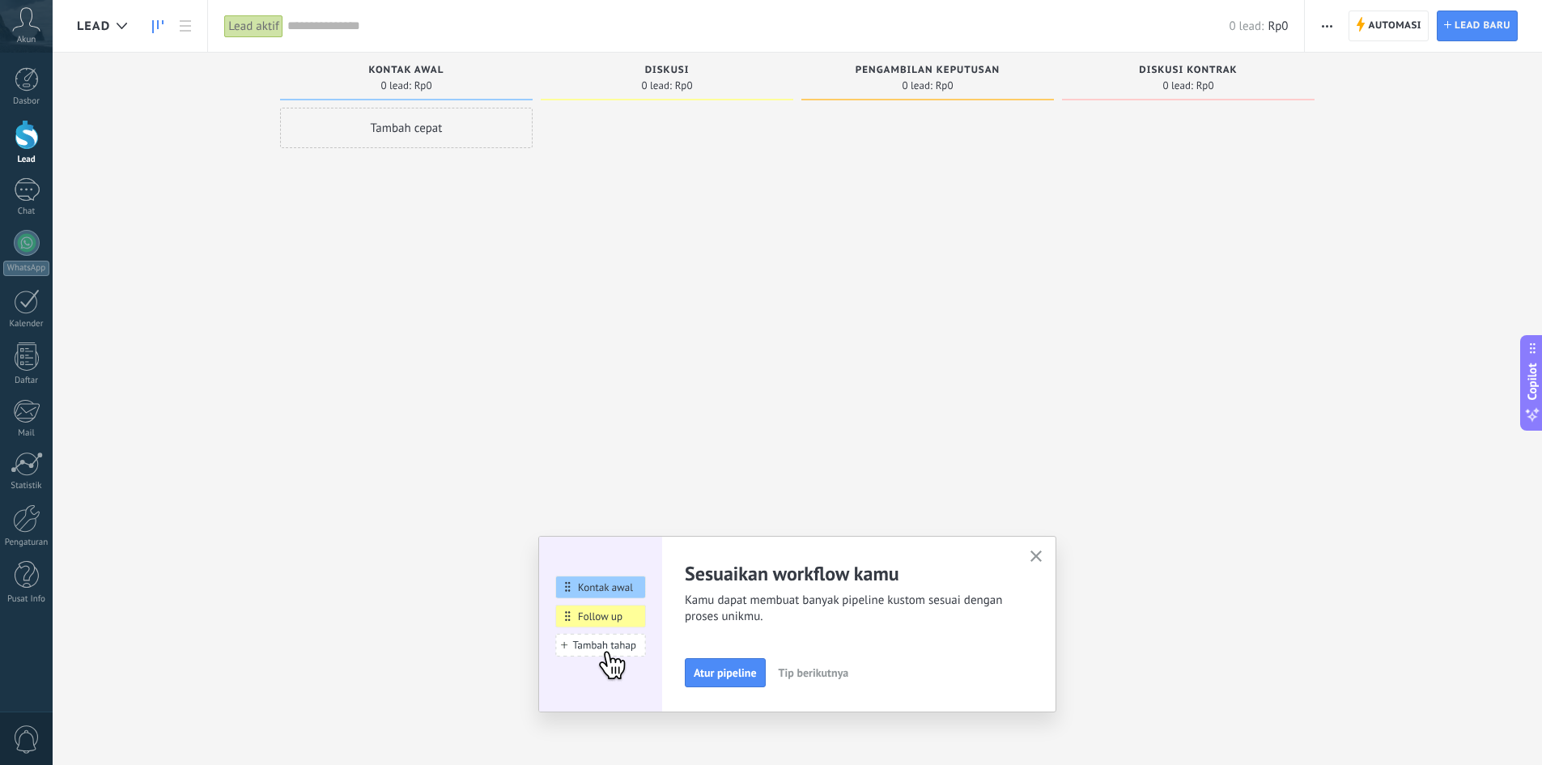
click at [1042, 553] on icon "button" at bounding box center [1037, 557] width 12 height 12
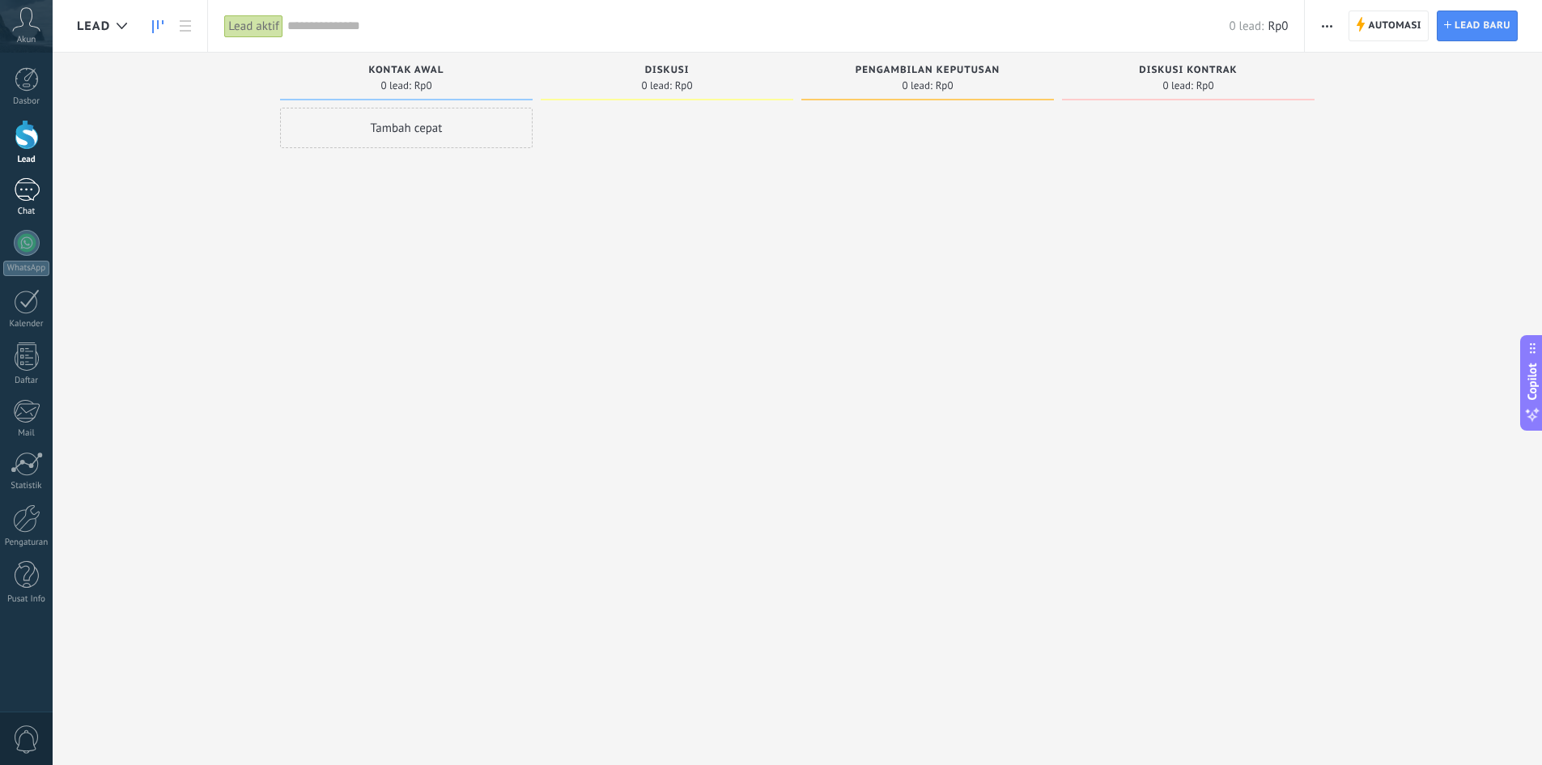
click at [28, 188] on div at bounding box center [27, 189] width 26 height 23
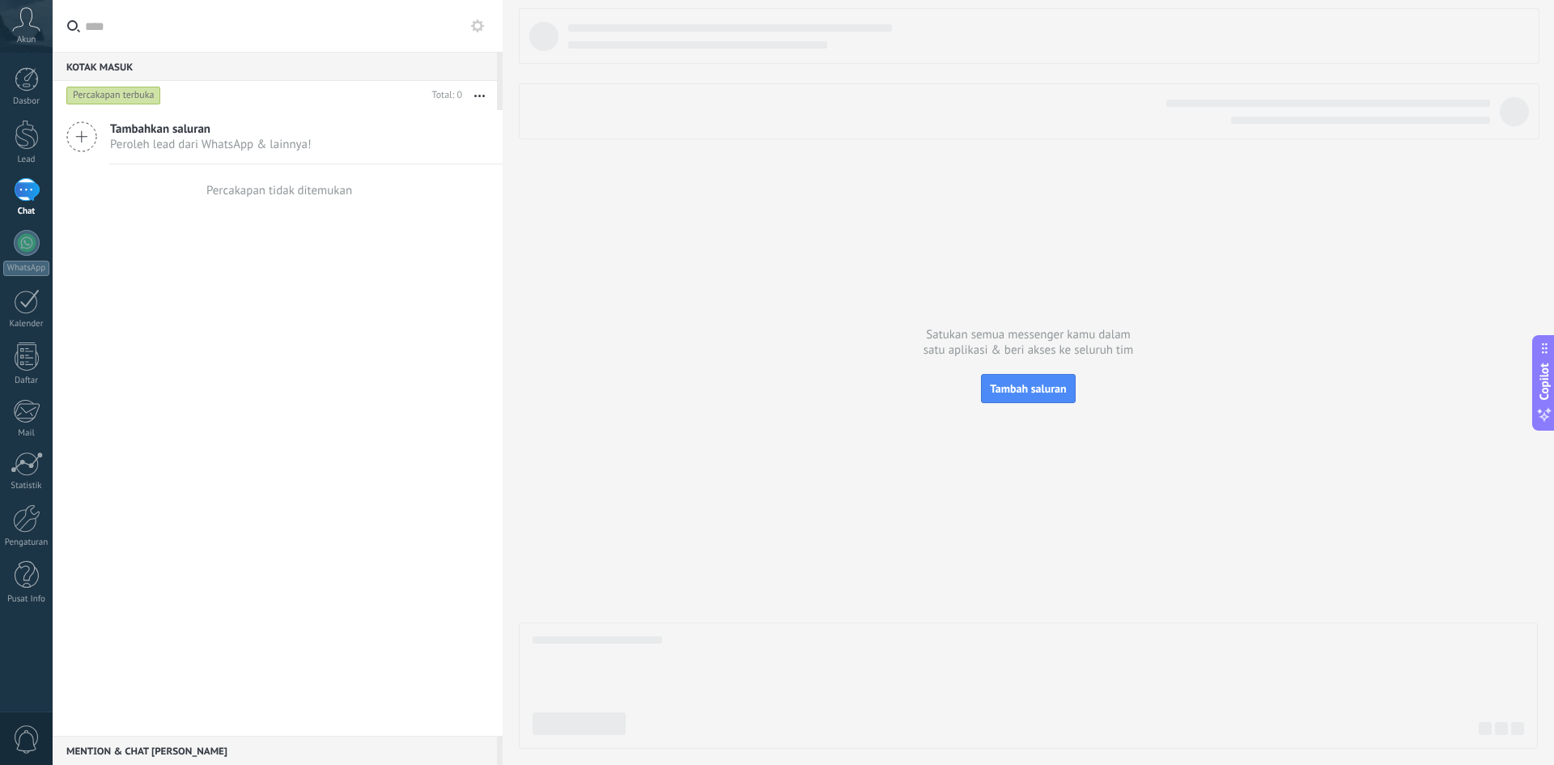
click at [228, 125] on span "Tambahkan saluran" at bounding box center [211, 128] width 202 height 15
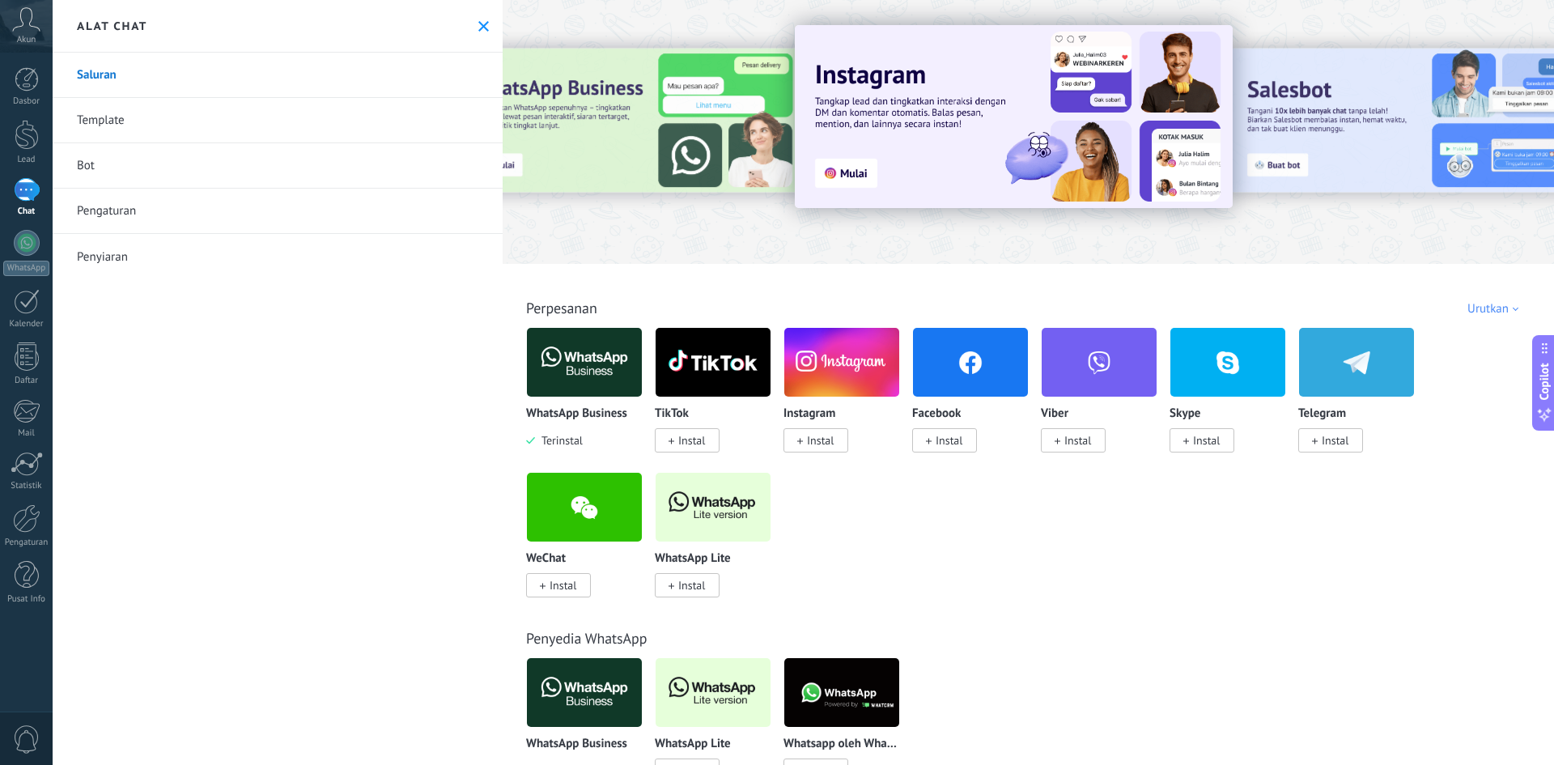
click at [591, 376] on img at bounding box center [584, 362] width 115 height 79
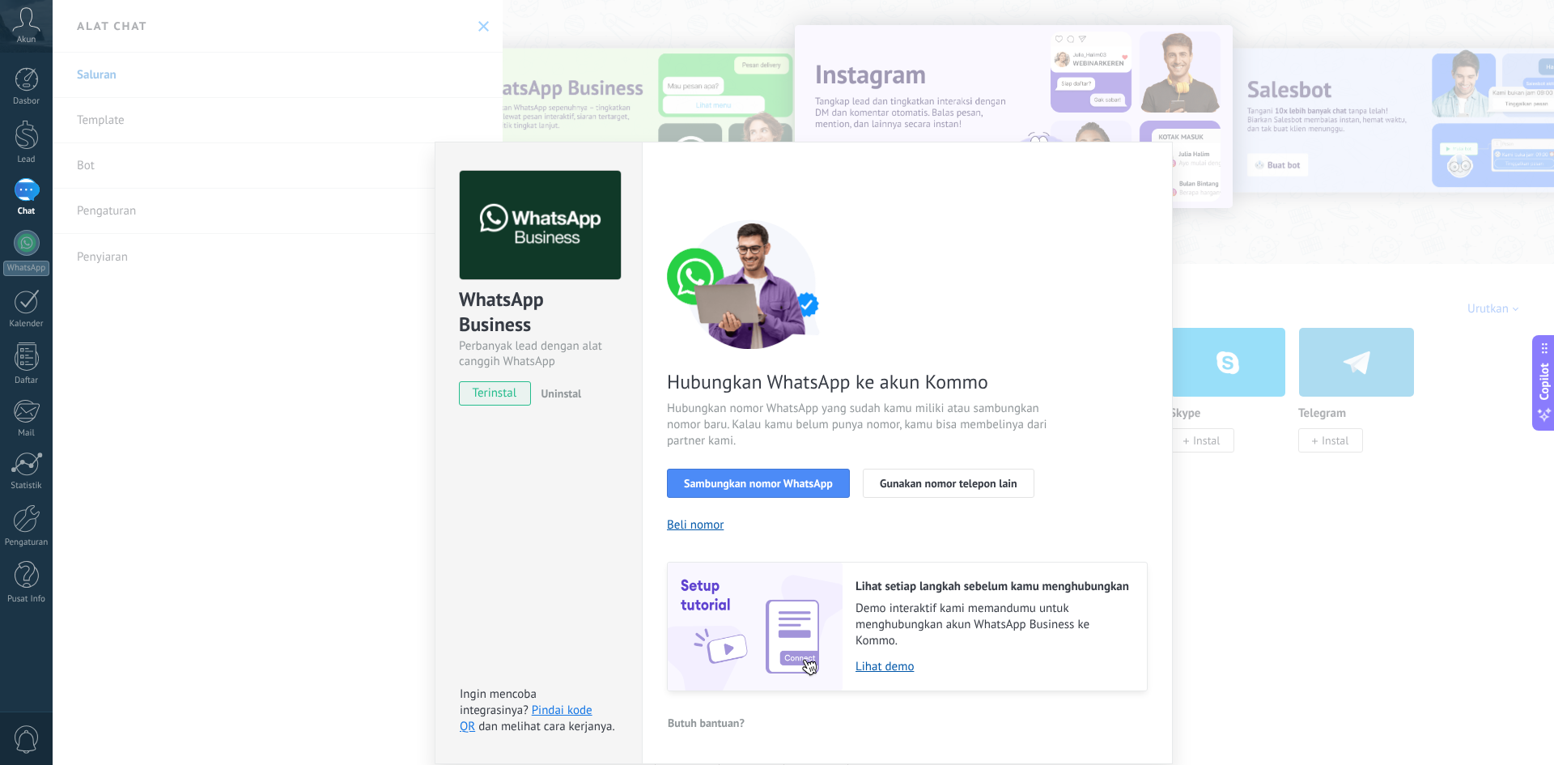
click at [1251, 198] on div "WhatsApp Business Perbanyak lead dengan alat canggih WhatsApp terinstal Uninsta…" at bounding box center [804, 382] width 1502 height 765
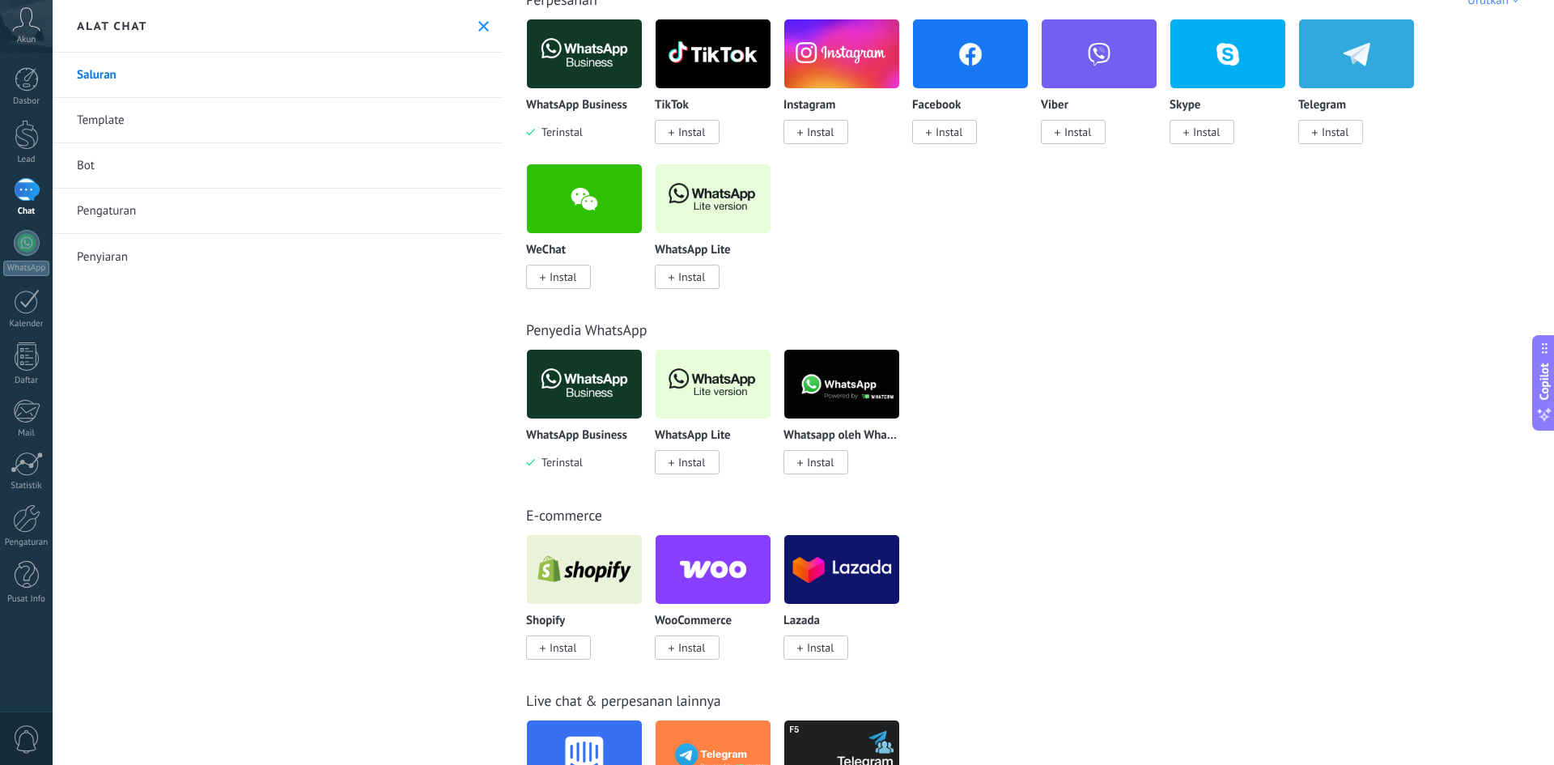
scroll to position [318, 0]
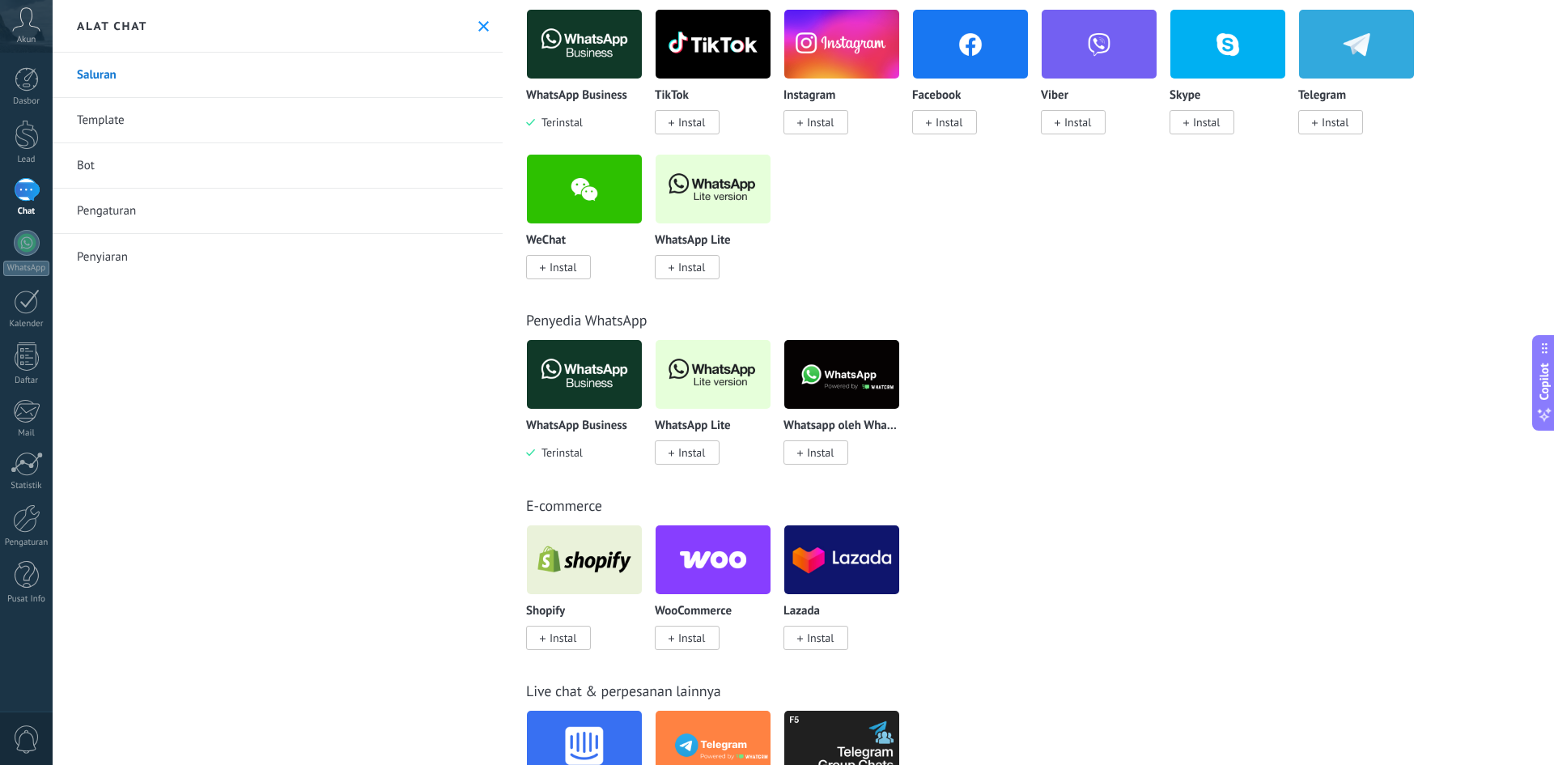
click at [845, 379] on img at bounding box center [842, 374] width 115 height 79
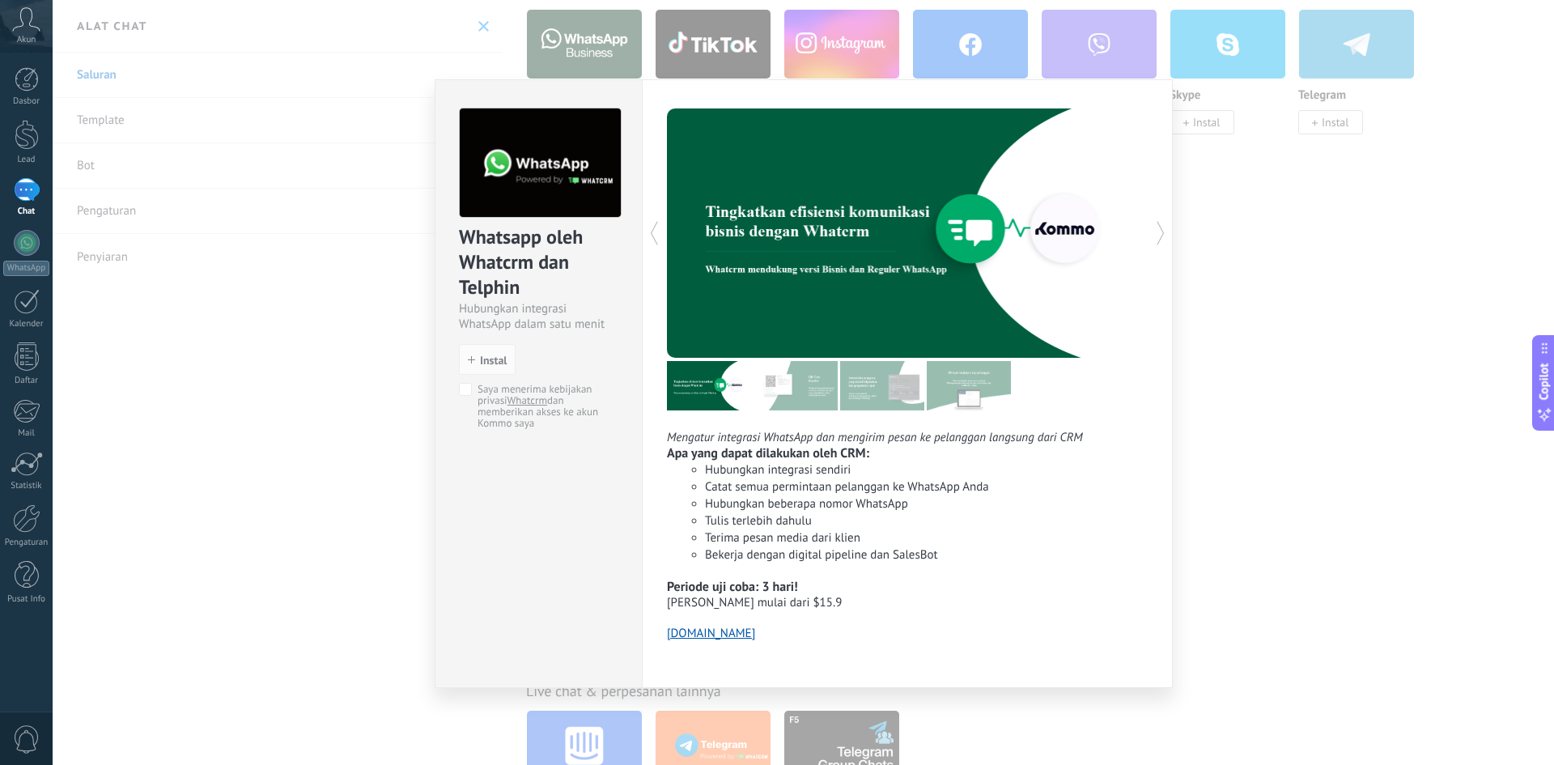
click at [1227, 299] on div "Whatsapp oleh Whatcrm dan Telphin Hubungkan integrasi WhatsApp dalam satu menit…" at bounding box center [804, 382] width 1502 height 765
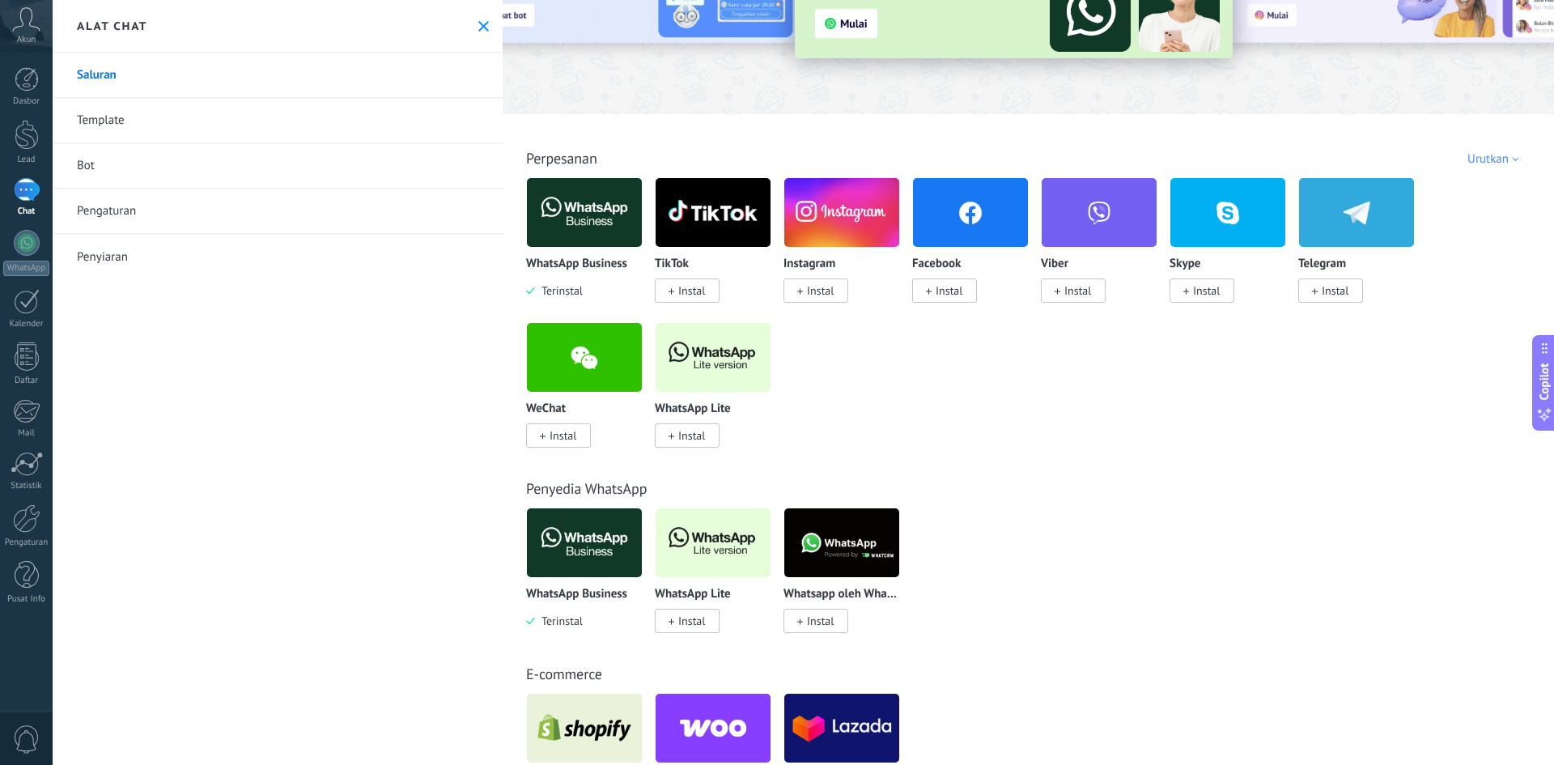
scroll to position [0, 0]
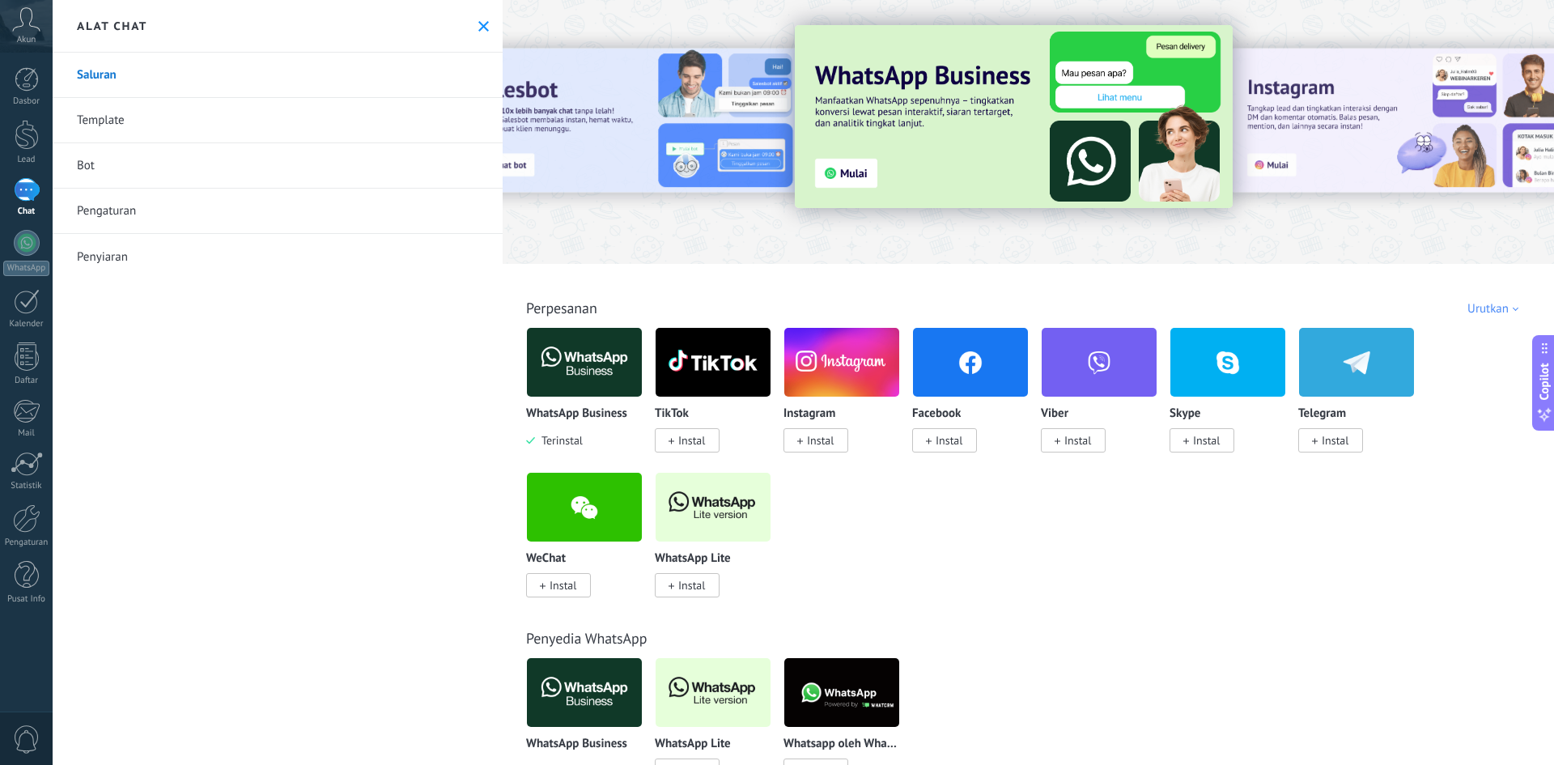
click at [579, 371] on img at bounding box center [584, 362] width 115 height 79
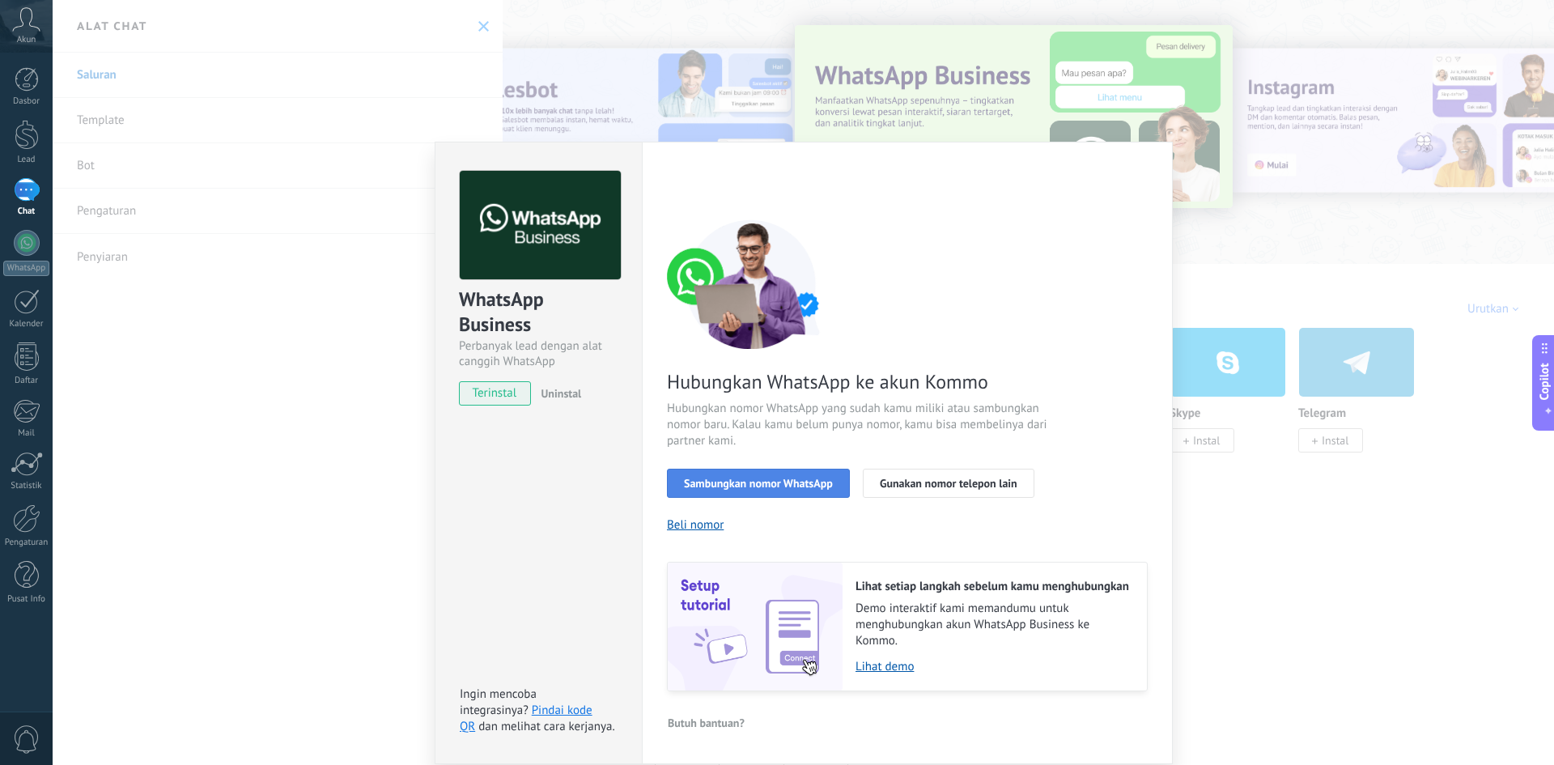
click at [747, 478] on span "Sambungkan nomor WhatsApp" at bounding box center [758, 483] width 149 height 11
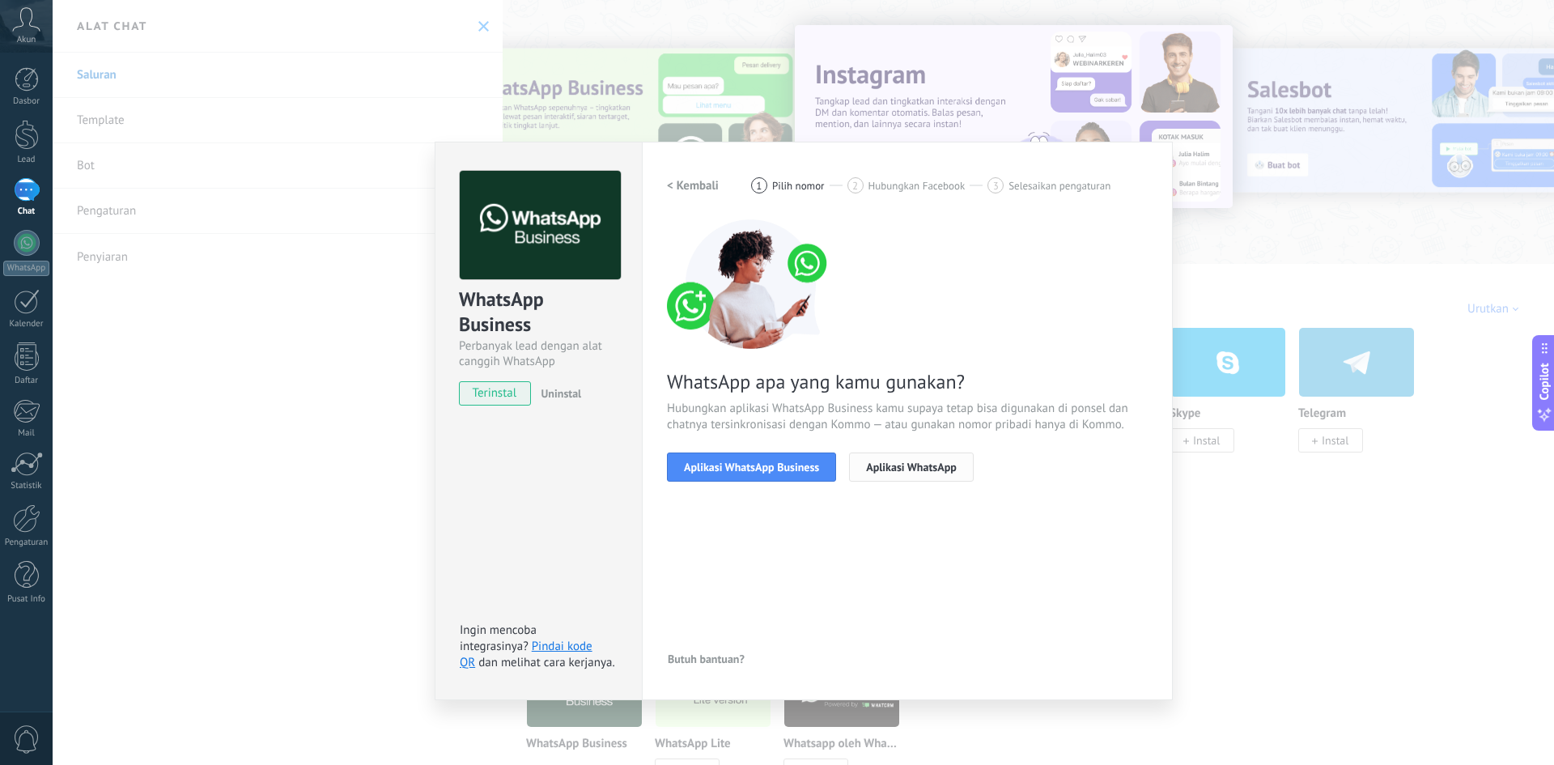
click at [883, 467] on span "Aplikasi WhatsApp" at bounding box center [911, 466] width 91 height 11
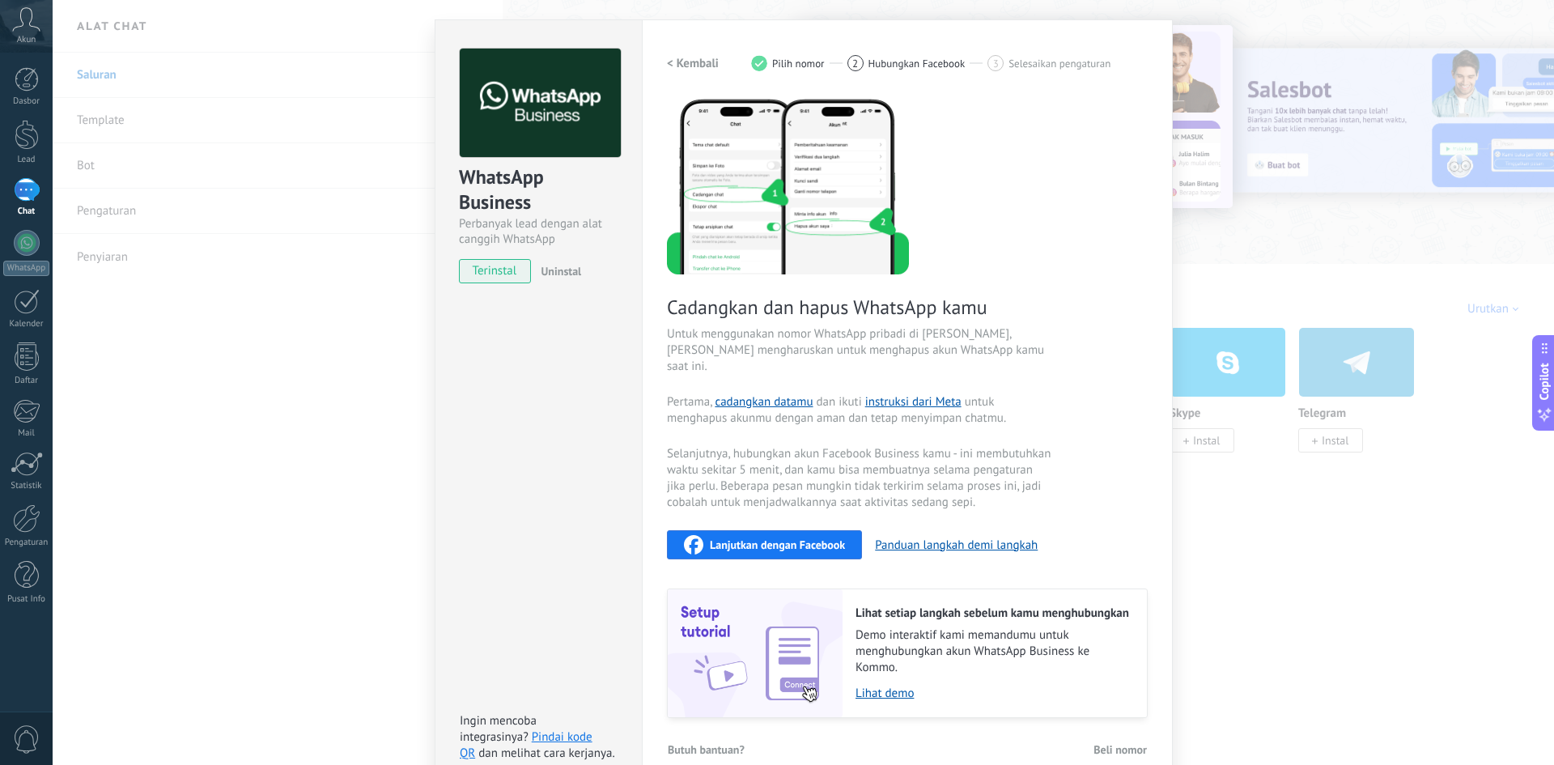
scroll to position [121, 0]
click at [1291, 551] on div "WhatsApp Business Perbanyak lead dengan alat canggih WhatsApp terinstal Uninsta…" at bounding box center [804, 382] width 1502 height 765
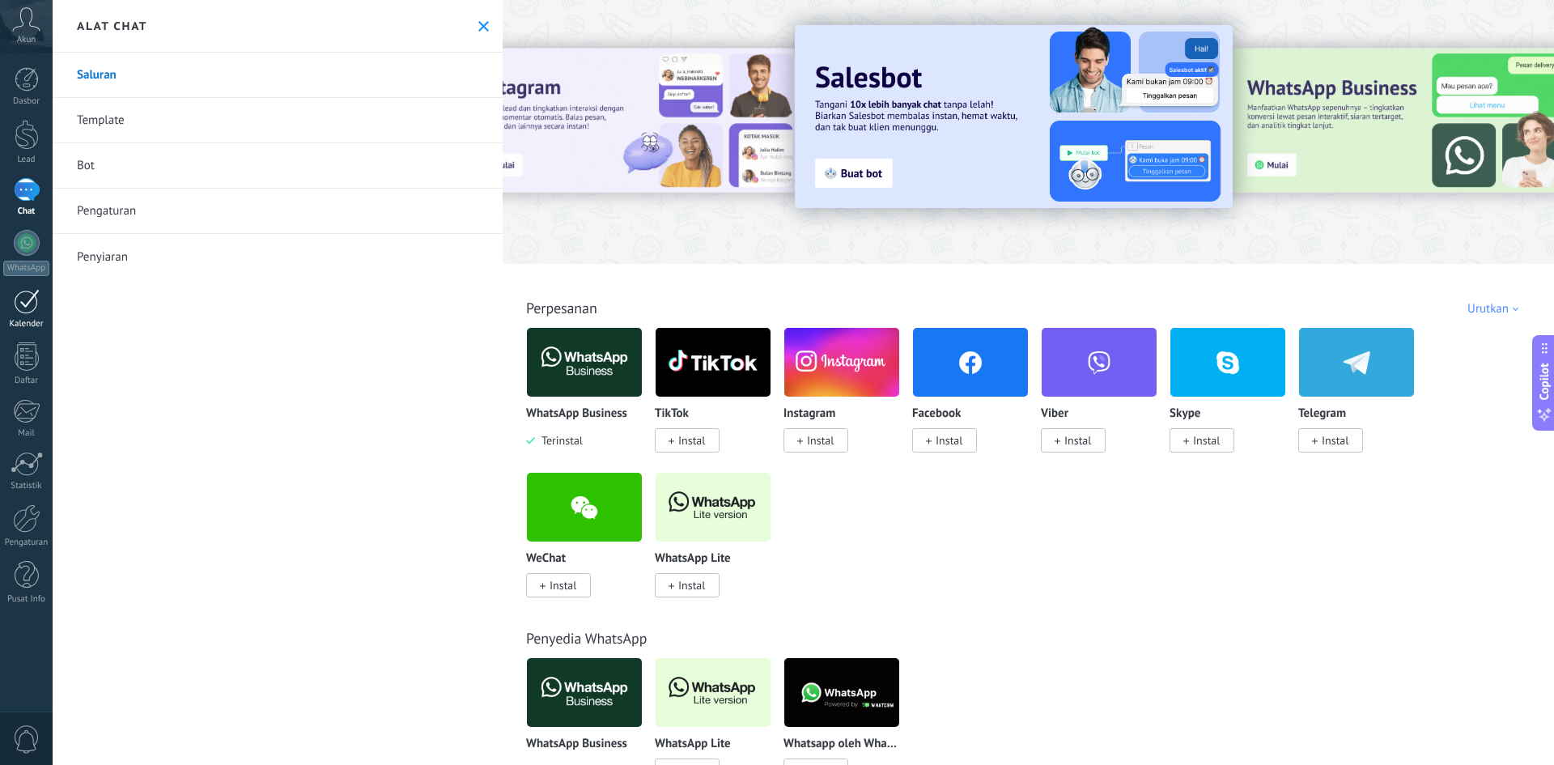
click at [31, 309] on div at bounding box center [27, 301] width 26 height 25
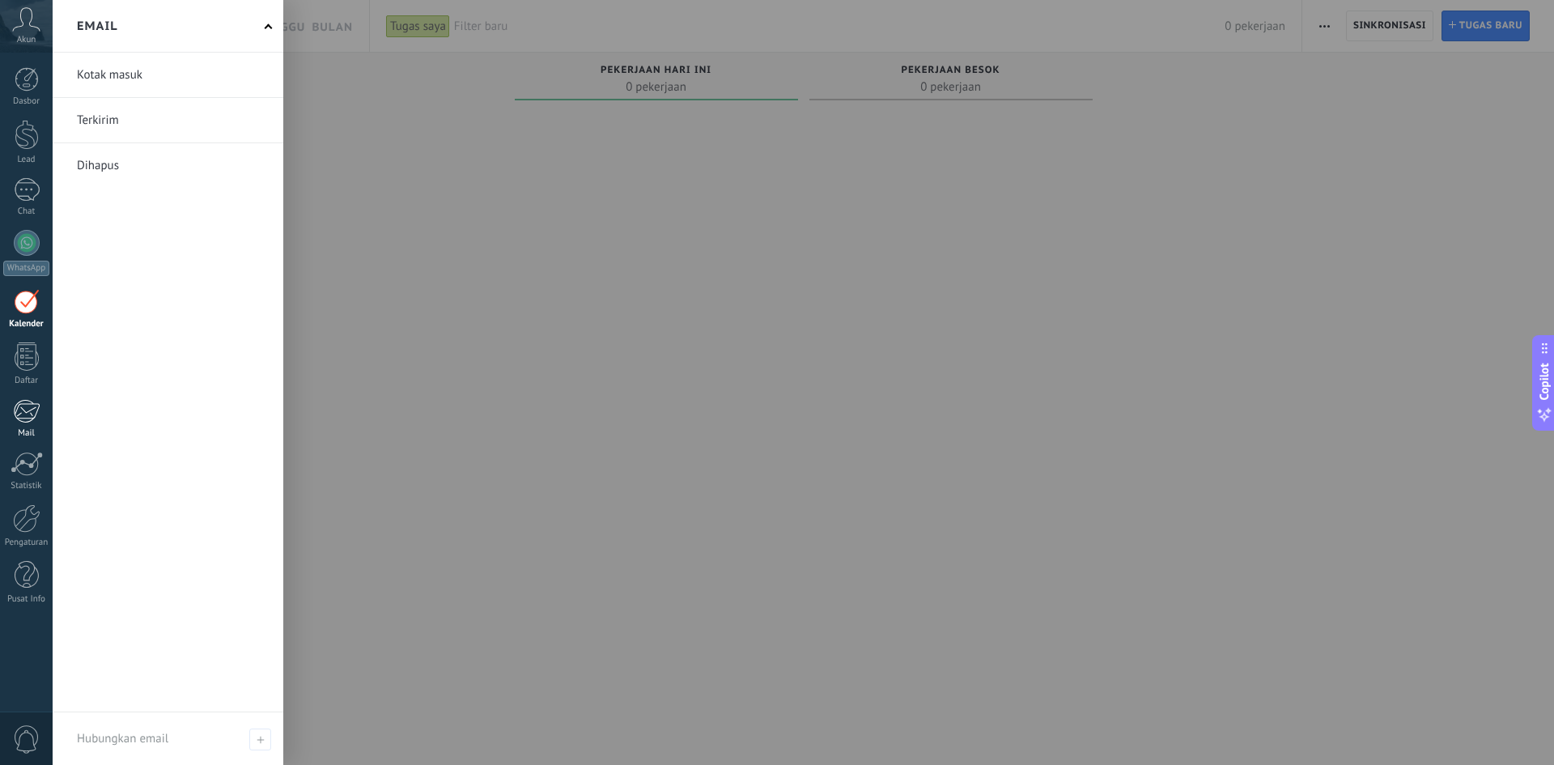
click at [40, 402] on link "Mail" at bounding box center [26, 419] width 53 height 40
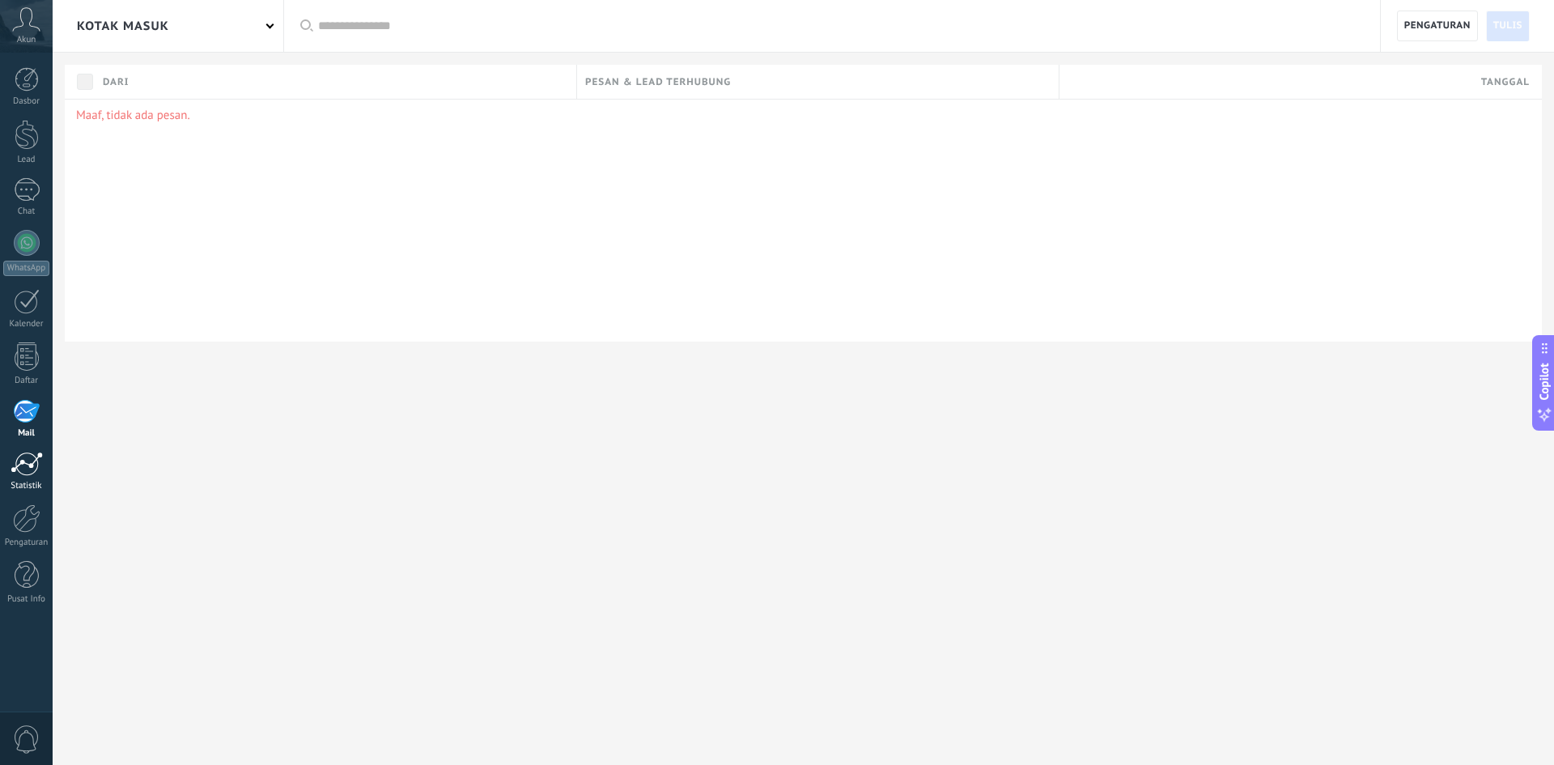
click at [32, 478] on link "Statistik" at bounding box center [26, 472] width 53 height 40
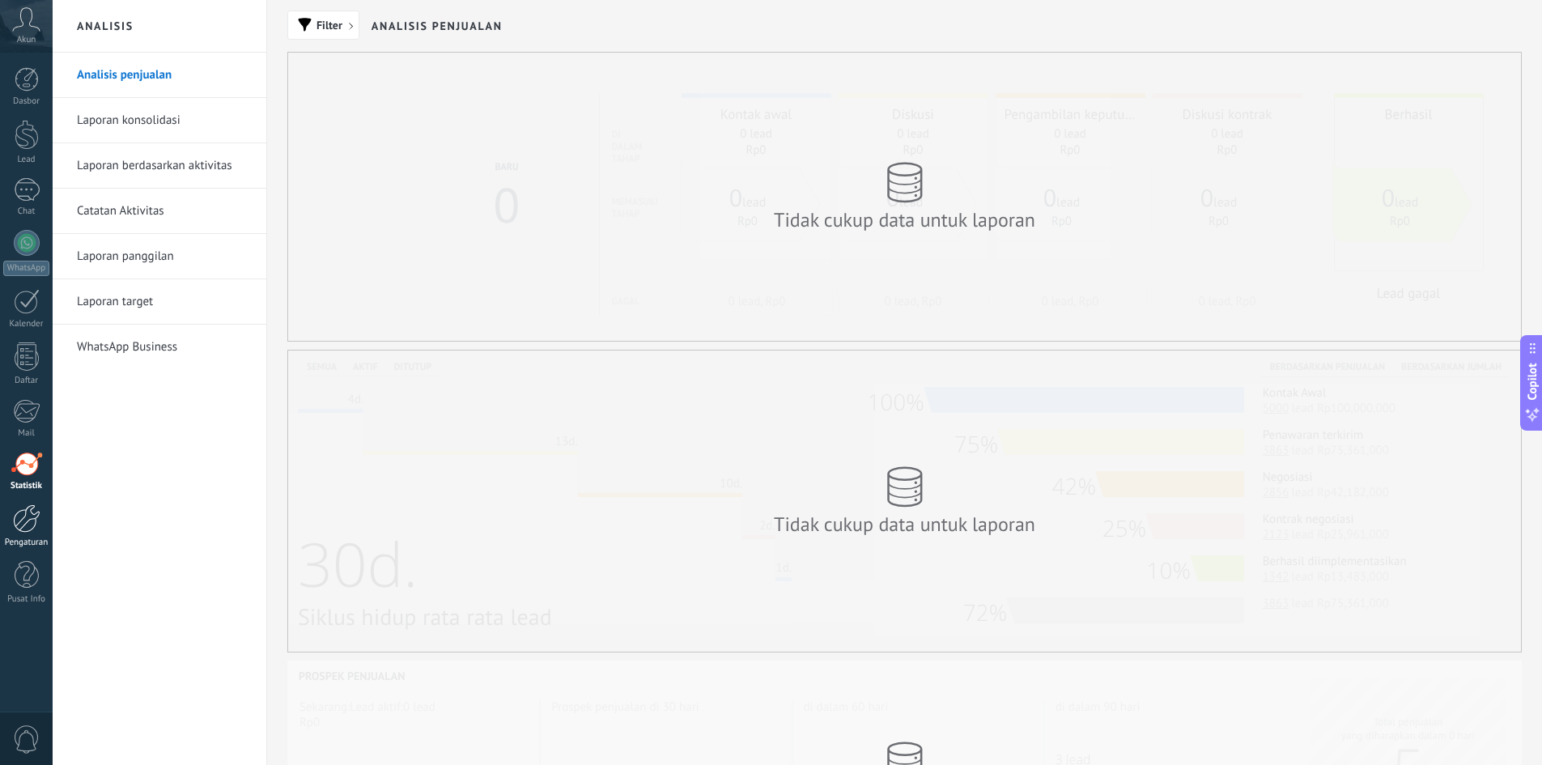
click at [38, 527] on div at bounding box center [27, 518] width 28 height 28
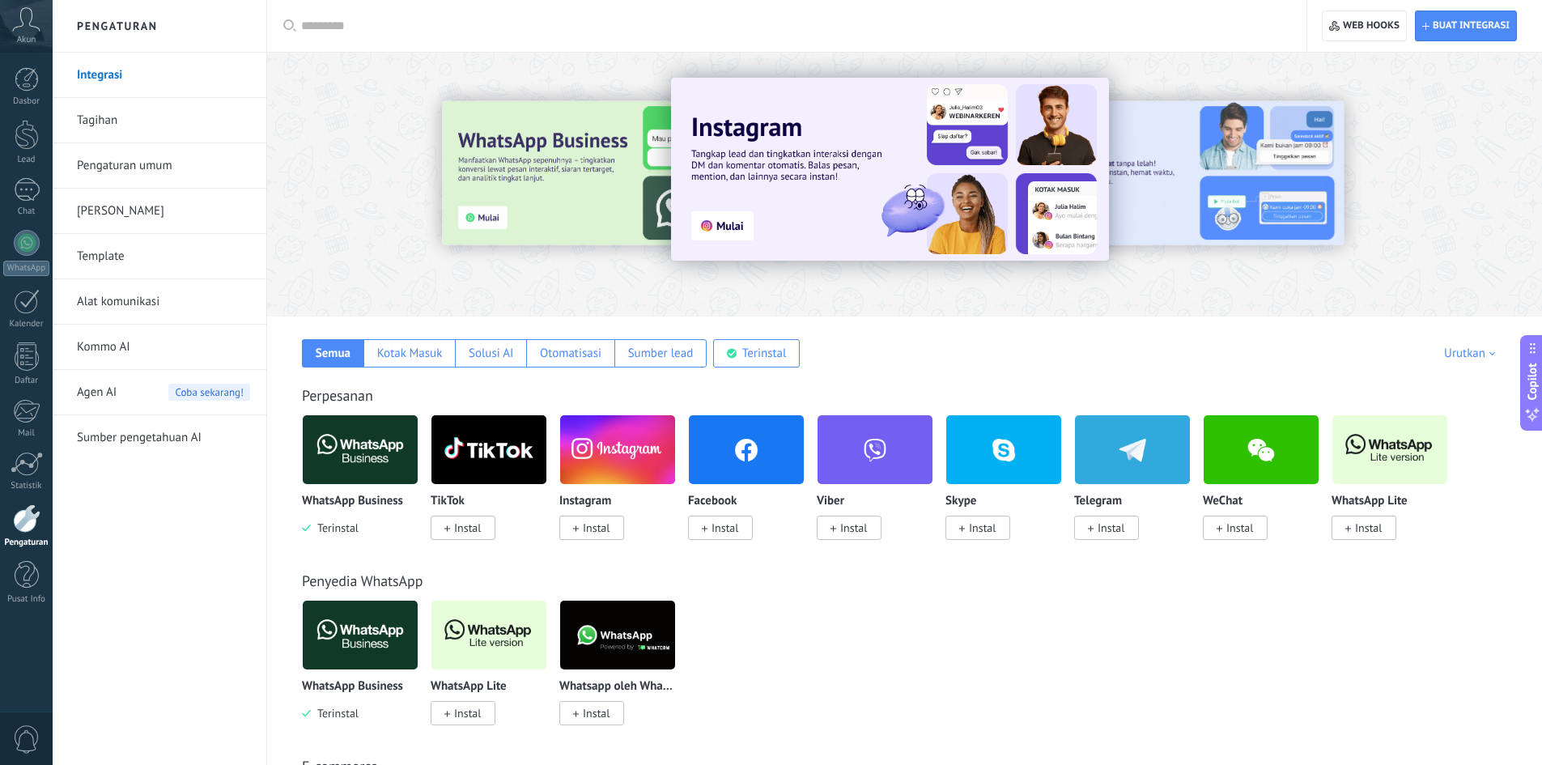
click at [41, 28] on div "Akun" at bounding box center [26, 26] width 53 height 53
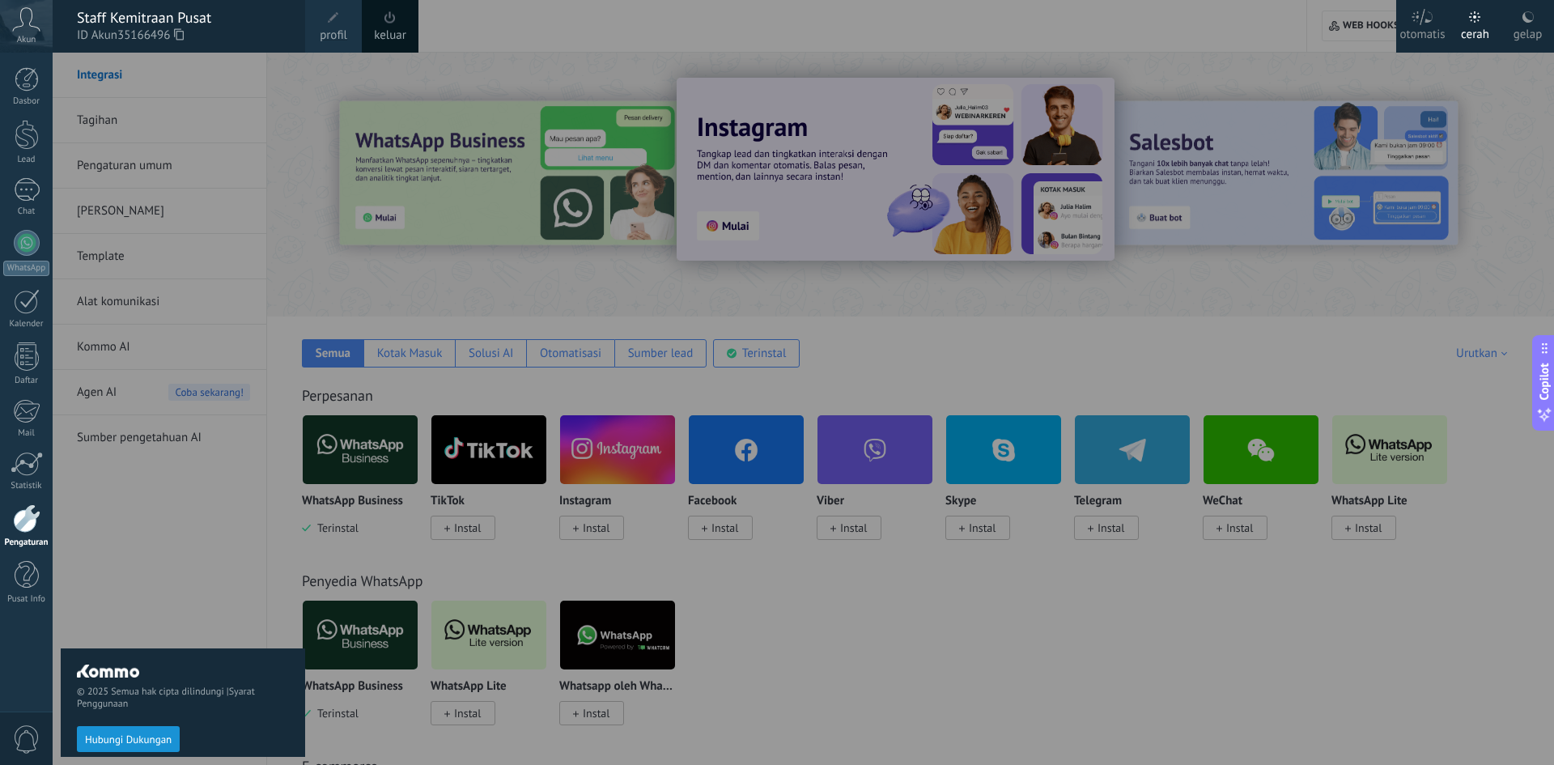
click at [172, 125] on div "© 2025 Semua hak cipta dilindungi | Syarat Penggunaan Hubungi Dukungan" at bounding box center [183, 409] width 245 height 712
click at [36, 23] on icon at bounding box center [26, 19] width 28 height 24
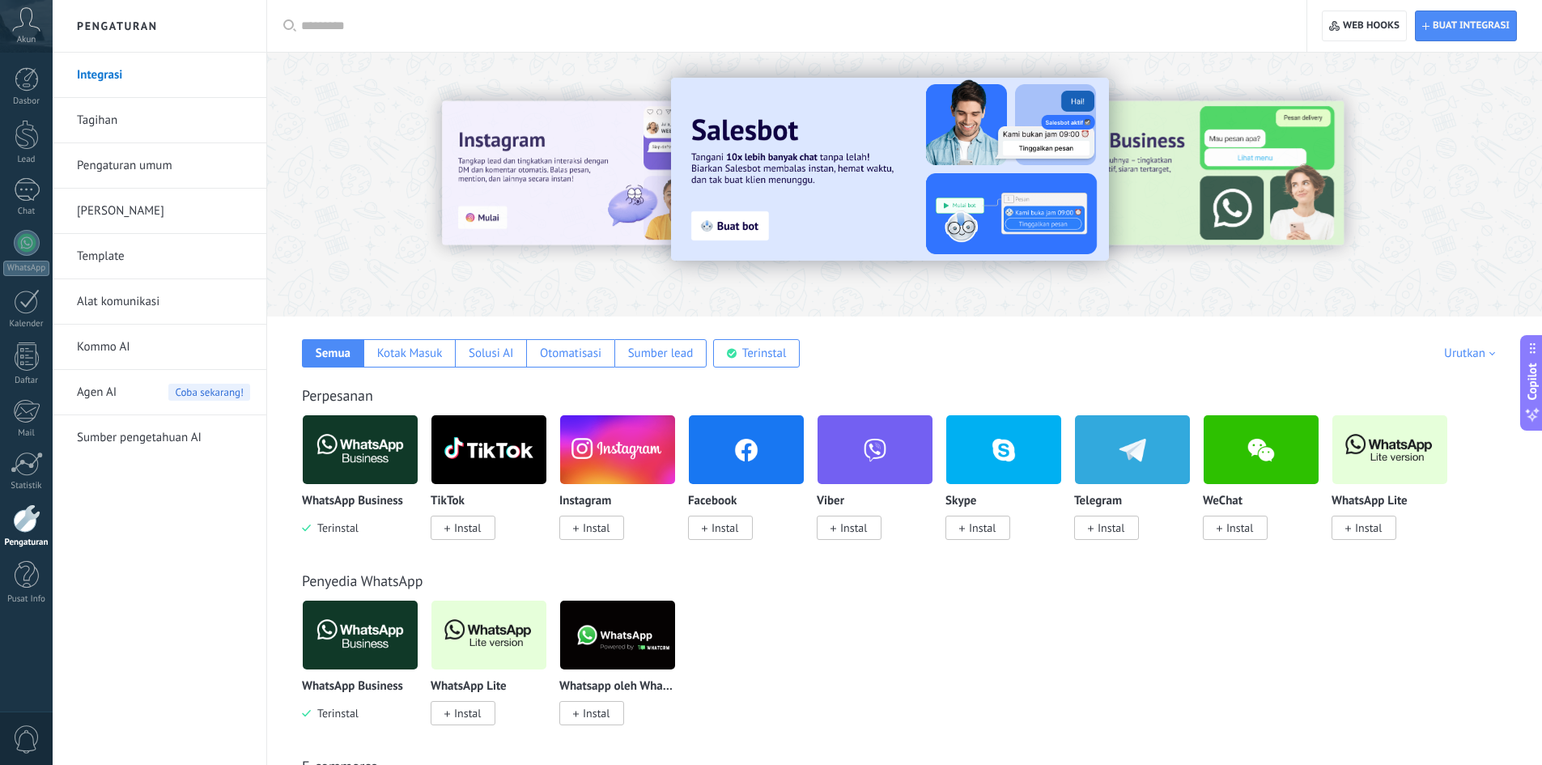
click at [142, 393] on div "Agen AI Coba sekarang!" at bounding box center [163, 392] width 173 height 45
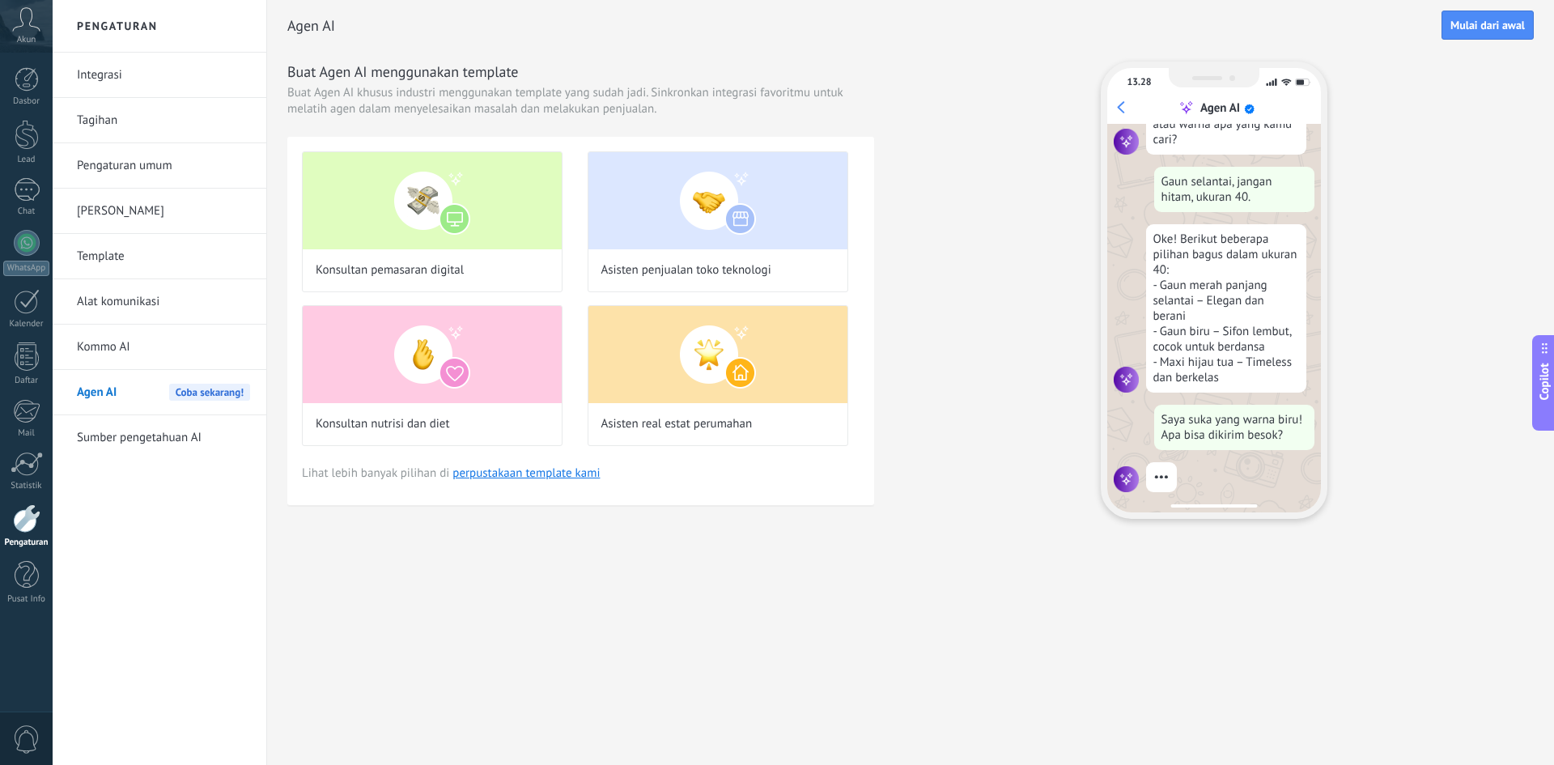
scroll to position [194, 0]
